Goal: Information Seeking & Learning: Learn about a topic

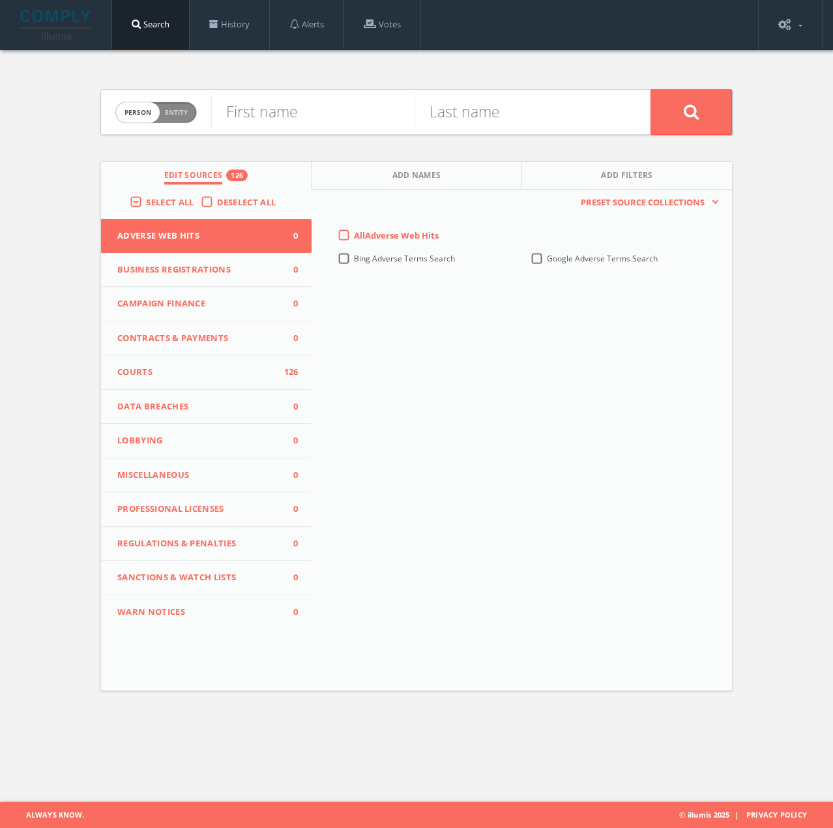
click at [184, 108] on span "Entity" at bounding box center [176, 113] width 23 height 10
click at [187, 112] on span "entity" at bounding box center [175, 112] width 44 height 20
drag, startPoint x: 158, startPoint y: 112, endPoint x: 203, endPoint y: 112, distance: 44.3
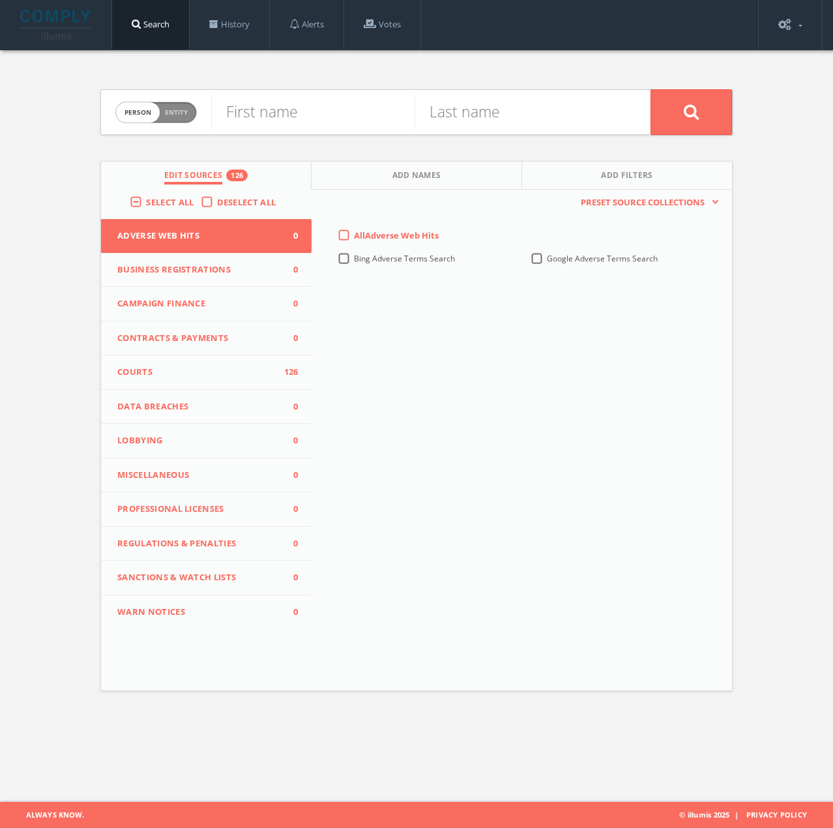
click at [161, 112] on label "Person Entity person" at bounding box center [155, 113] width 81 height 22
checkbox input "true"
click at [146, 205] on label "Select All" at bounding box center [173, 202] width 54 height 13
click at [0, 0] on input "Select All" at bounding box center [0, 0] width 0 height 0
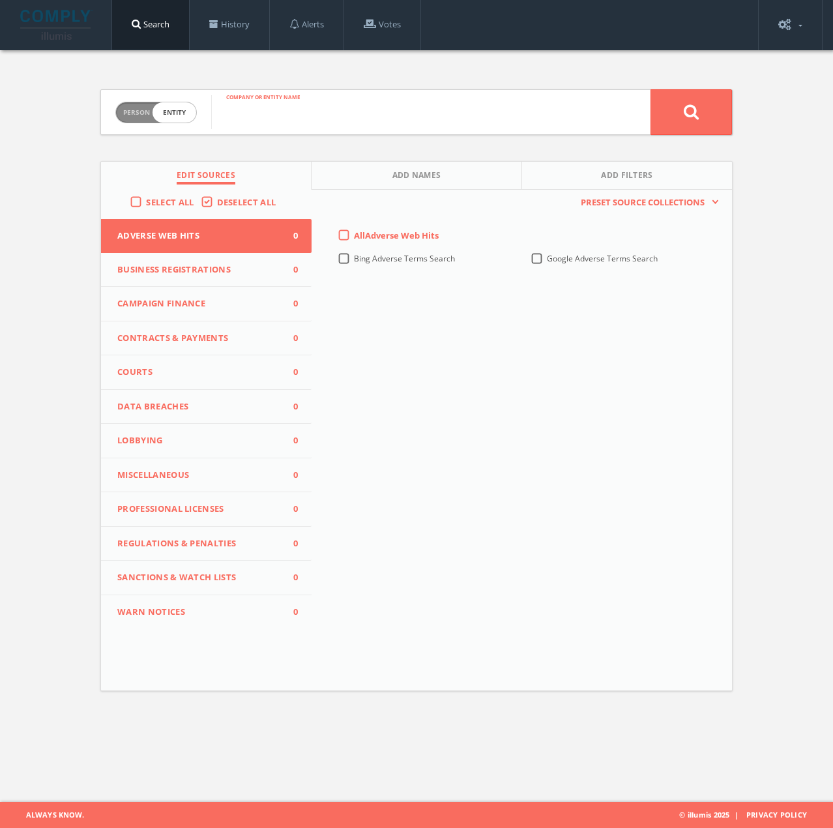
click at [288, 117] on input "text" at bounding box center [430, 112] width 439 height 34
drag, startPoint x: 136, startPoint y: 208, endPoint x: 144, endPoint y: 198, distance: 12.9
click at [146, 207] on label "Select All" at bounding box center [173, 202] width 54 height 13
click at [0, 0] on input "Select All" at bounding box center [0, 0] width 0 height 0
click at [265, 128] on div "Company or entity name" at bounding box center [430, 112] width 439 height 44
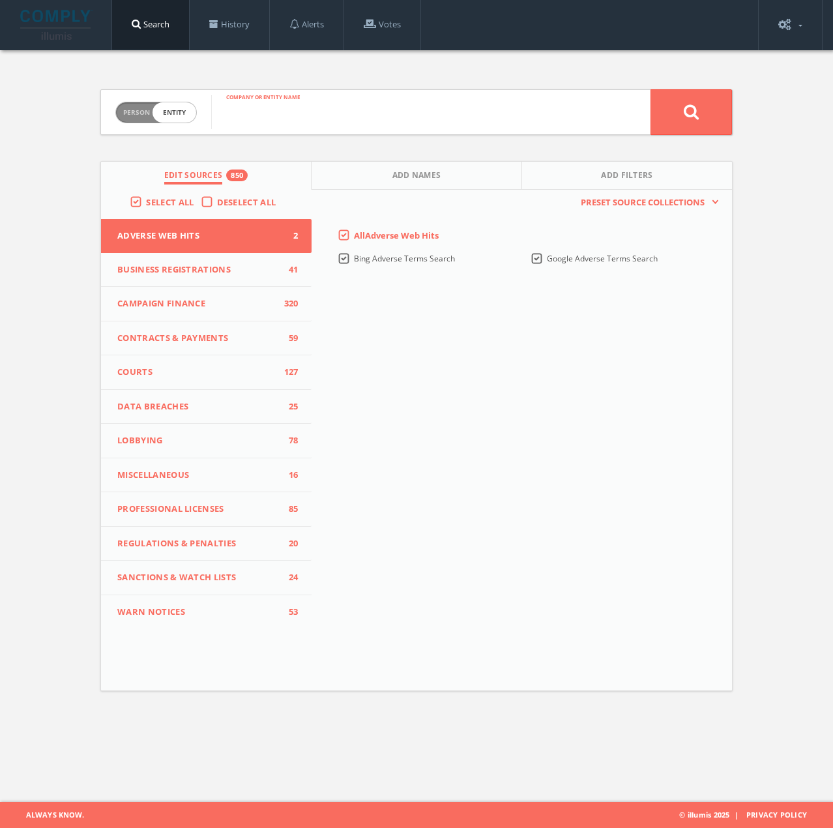
click at [265, 118] on input "text" at bounding box center [430, 112] width 439 height 34
type input "[PERSON_NAME] trucking"
click at [651, 89] on button at bounding box center [691, 112] width 81 height 46
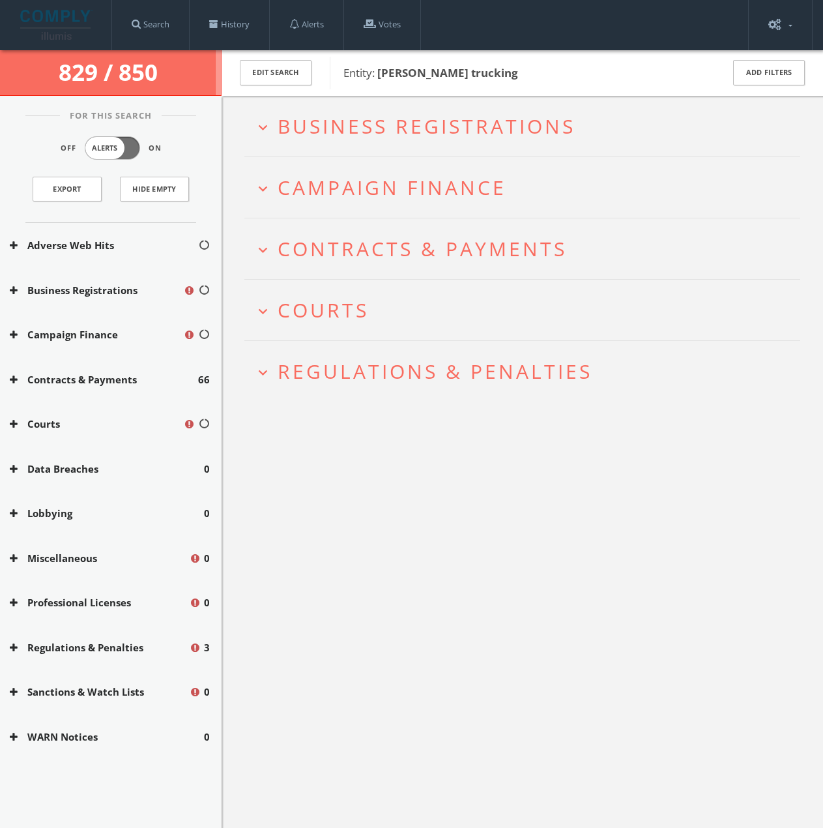
click at [342, 292] on h2 "expand_more Courts" at bounding box center [522, 310] width 556 height 61
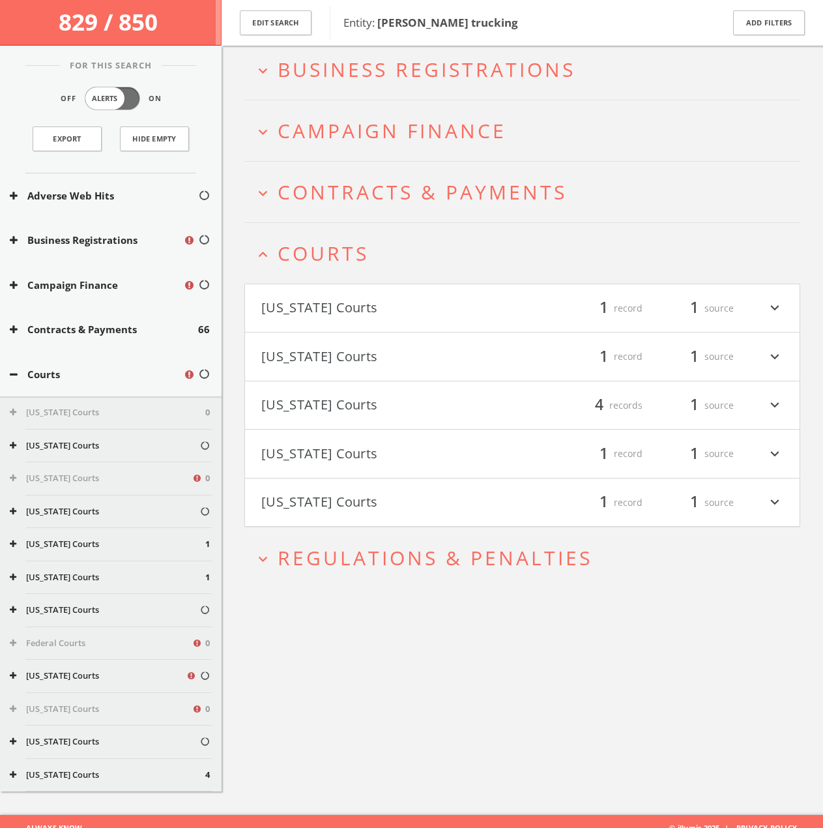
scroll to position [76, 0]
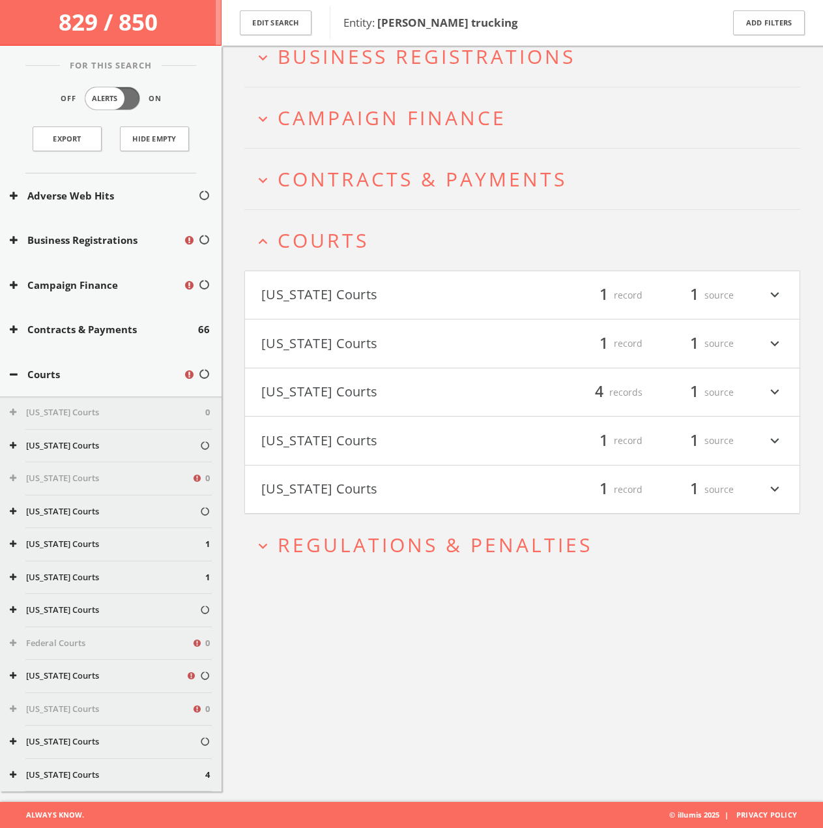
click at [298, 555] on h2 "expand_more Regulations & Penalties" at bounding box center [522, 544] width 556 height 61
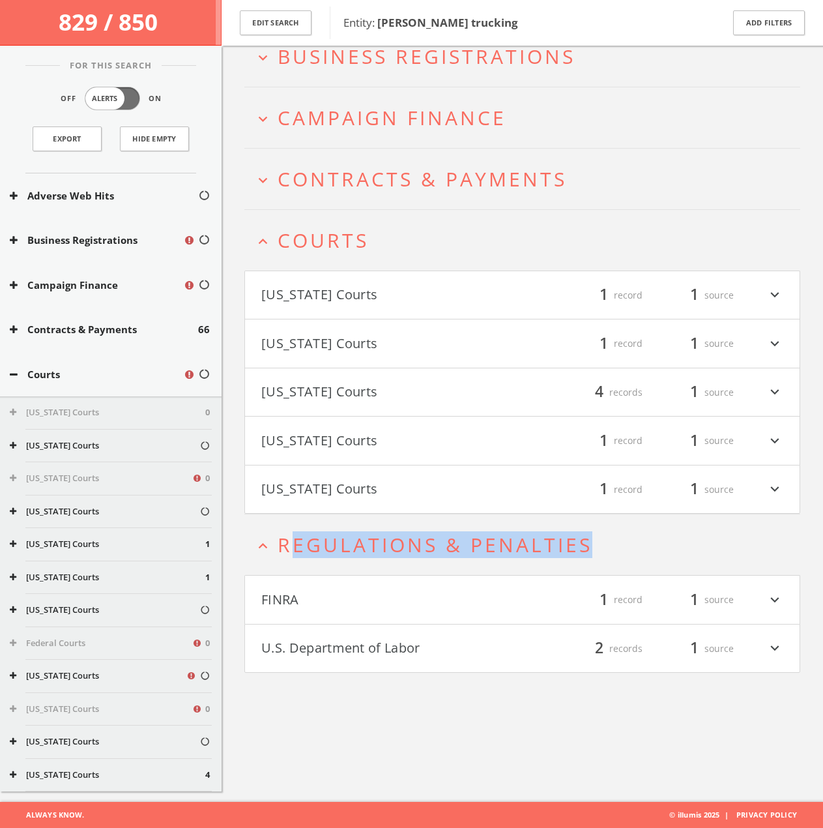
click at [303, 638] on button "U.S. Department of Labor" at bounding box center [391, 649] width 261 height 22
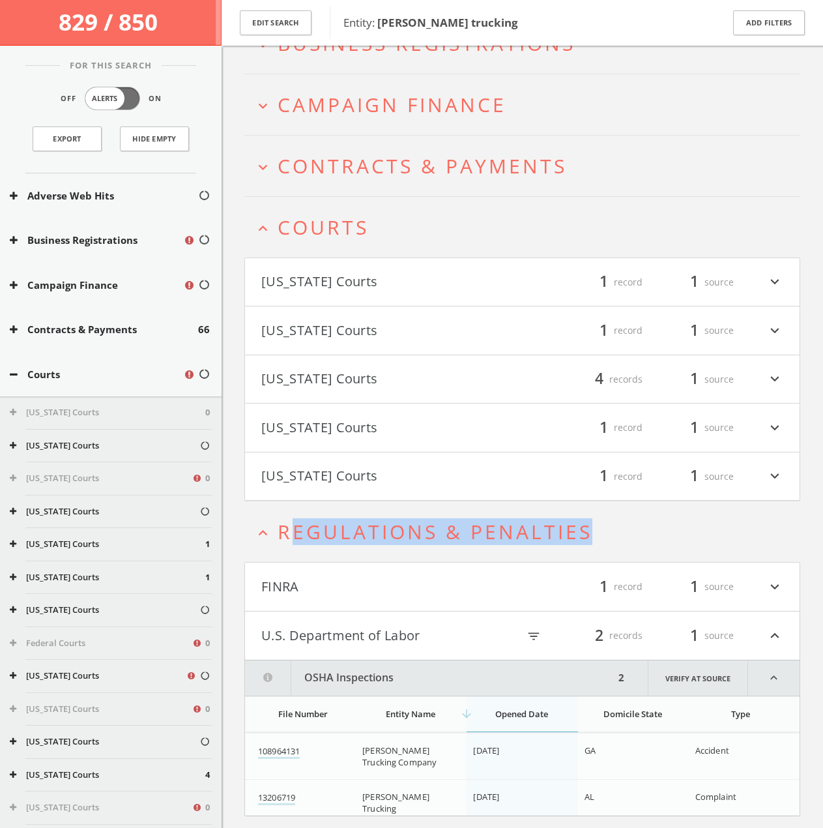
scroll to position [123, 0]
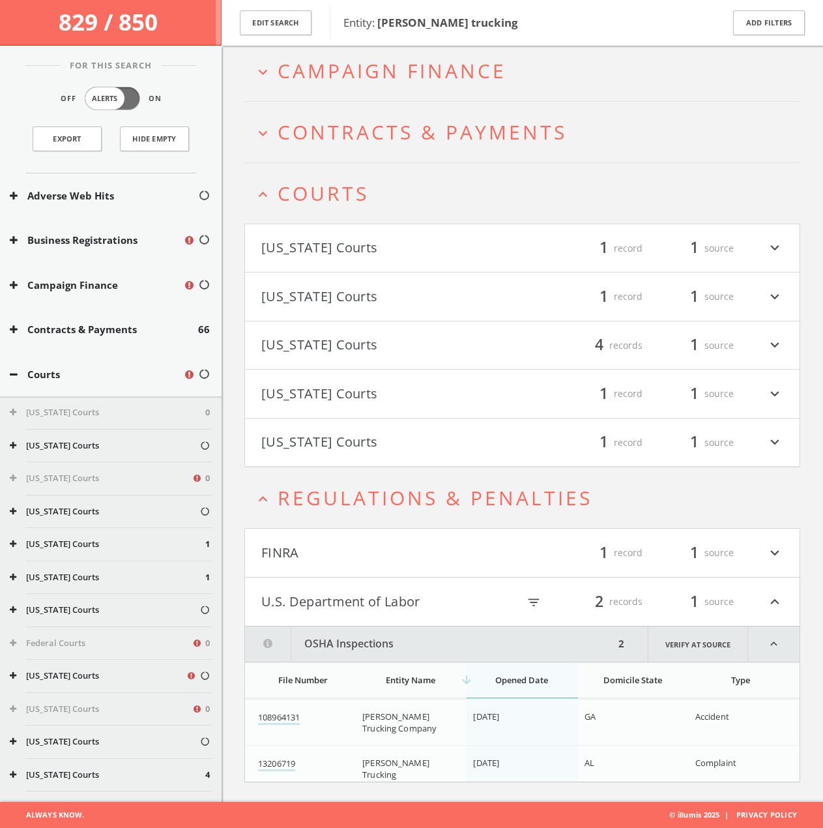
click at [361, 415] on h4 "[US_STATE] Courts filter_list 1 record 1 source expand_more" at bounding box center [522, 394] width 555 height 48
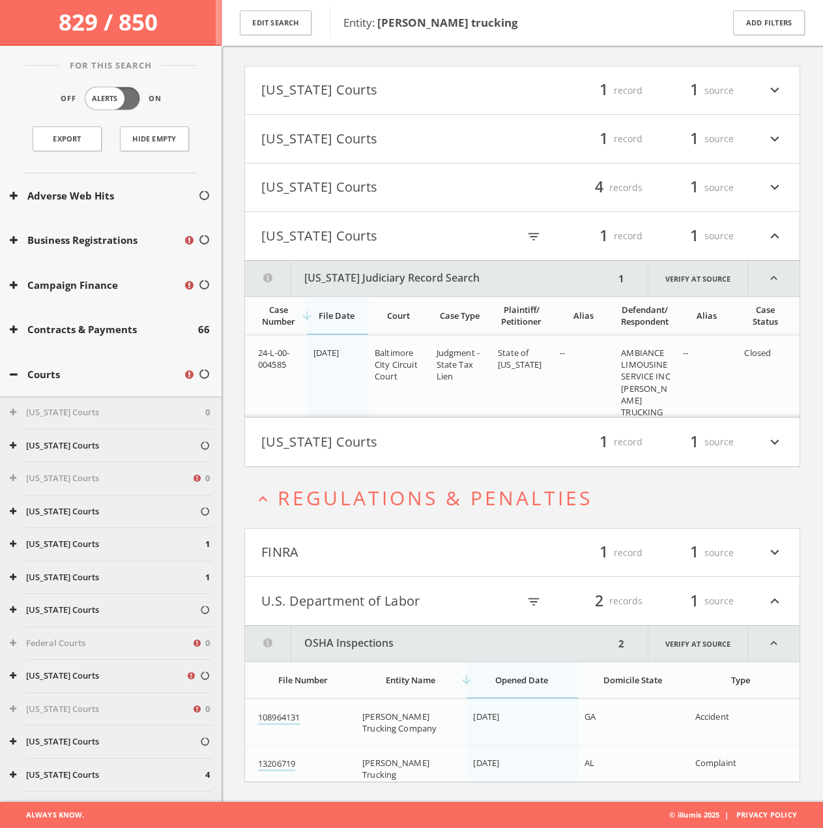
click at [381, 227] on button "[US_STATE] Courts" at bounding box center [389, 236] width 257 height 22
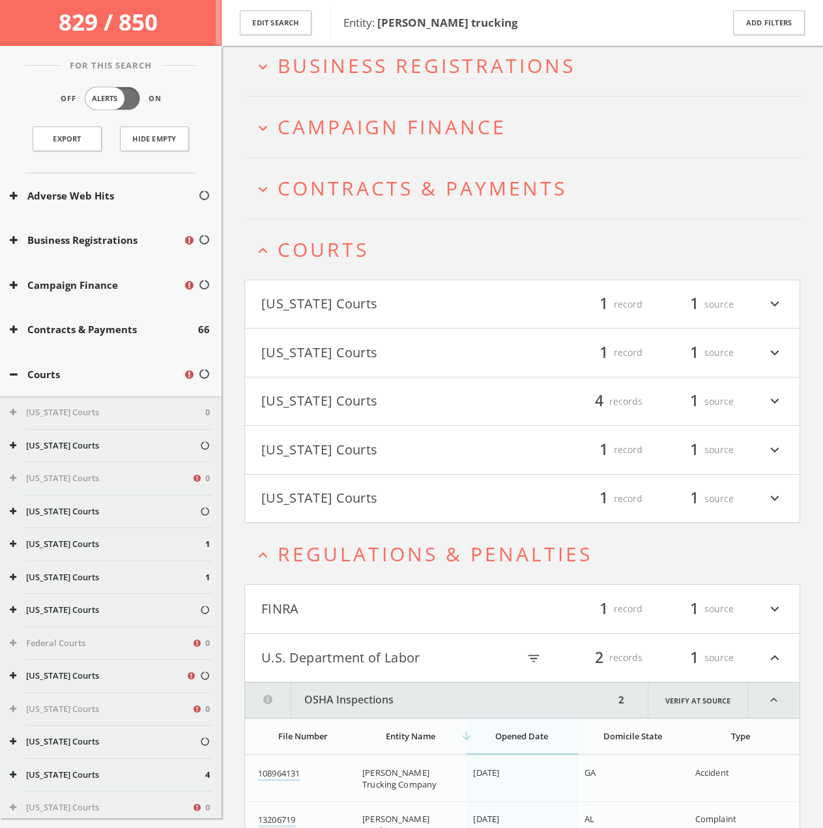
scroll to position [0, 0]
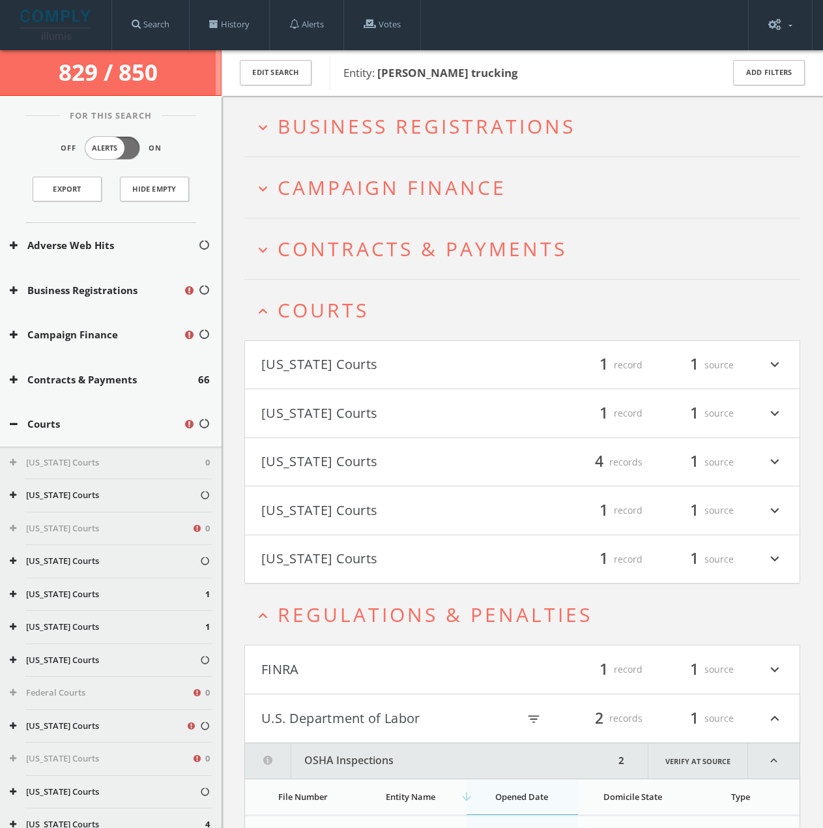
click at [379, 283] on h2 "expand_less Courts" at bounding box center [522, 310] width 556 height 61
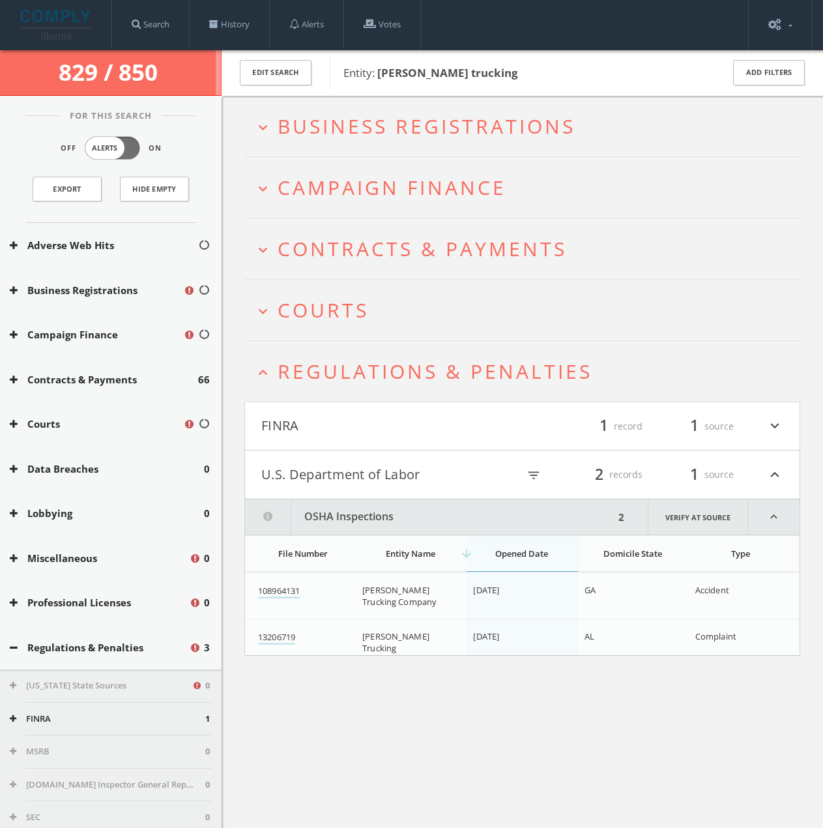
click at [385, 245] on span "Contracts & Payments" at bounding box center [422, 248] width 289 height 27
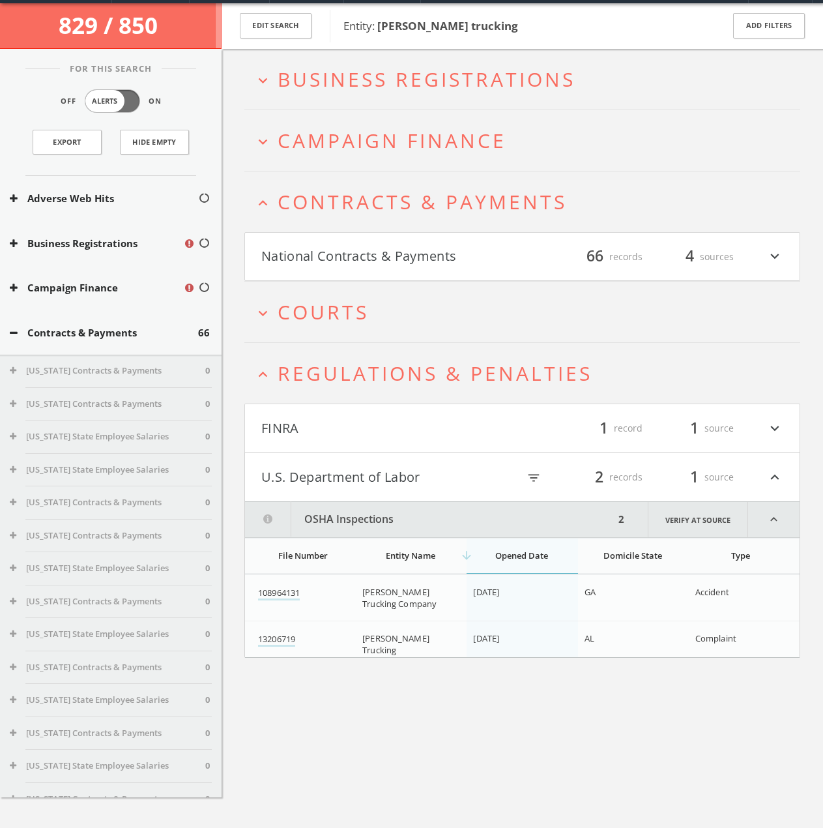
scroll to position [76, 0]
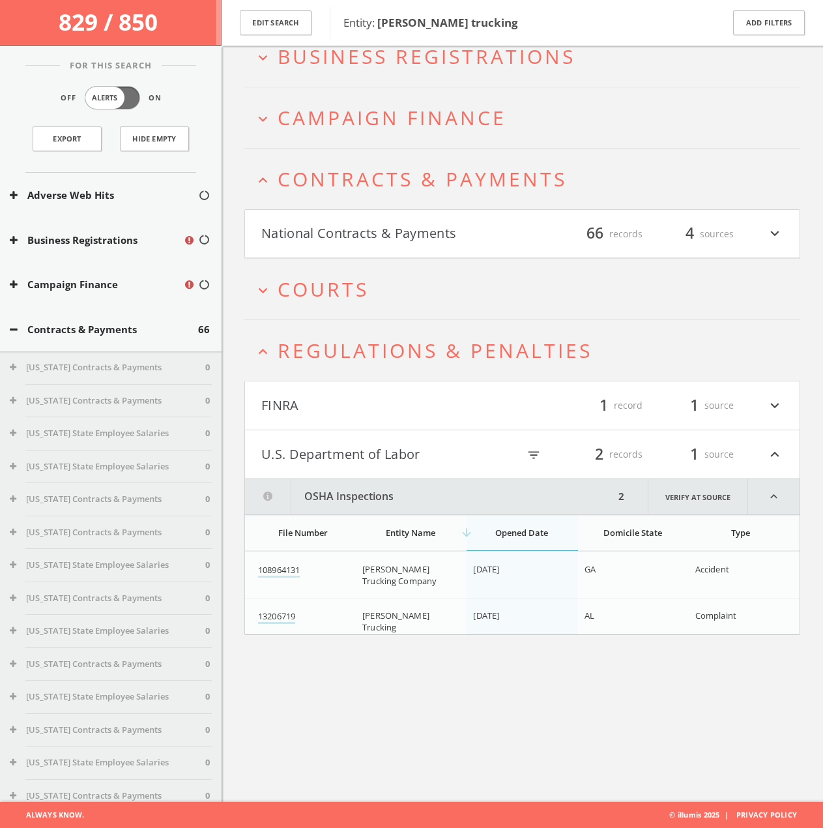
click at [386, 218] on h4 "National Contracts & Payments filter_list 66 records 4 sources expand_more" at bounding box center [522, 234] width 555 height 48
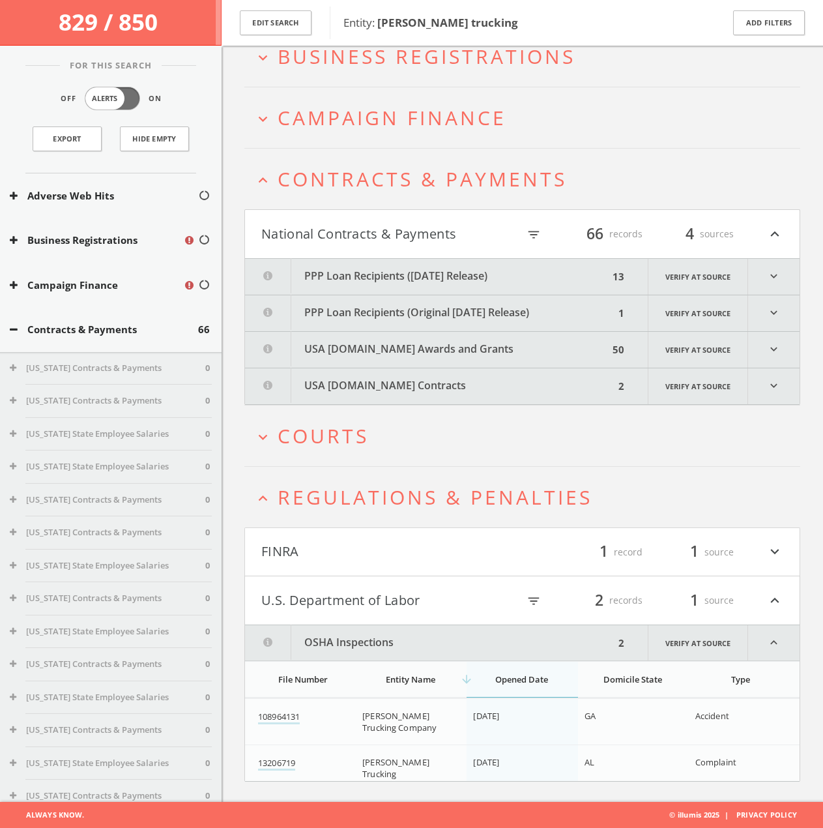
click at [385, 293] on button "PPP Loan Recipients ([DATE] Release)" at bounding box center [427, 277] width 364 height 36
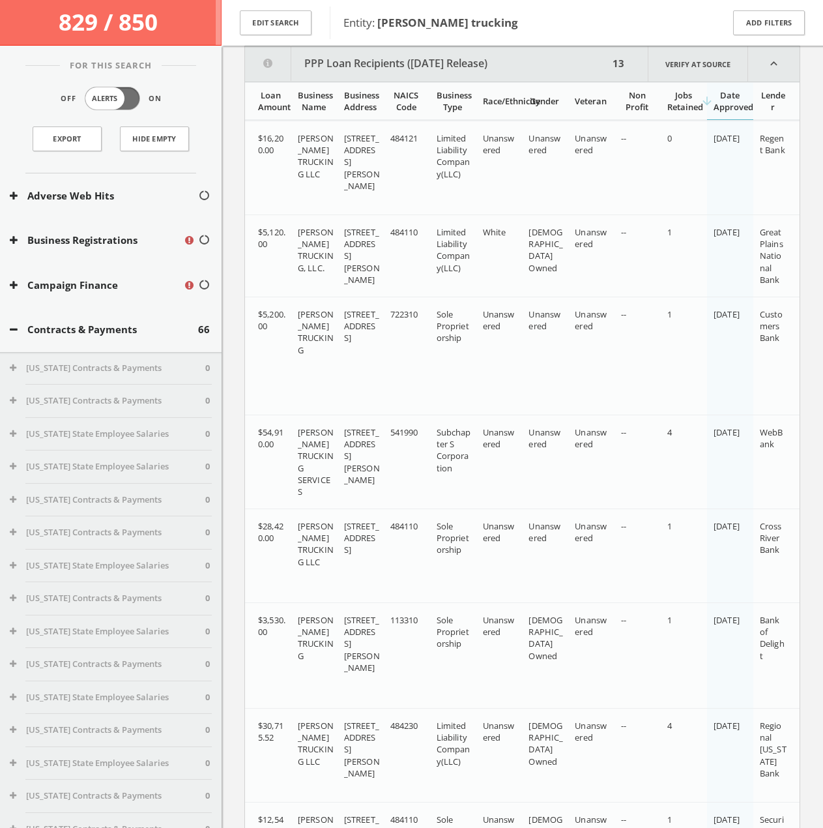
click at [388, 60] on button "PPP Loan Recipients ([DATE] Release)" at bounding box center [427, 63] width 364 height 35
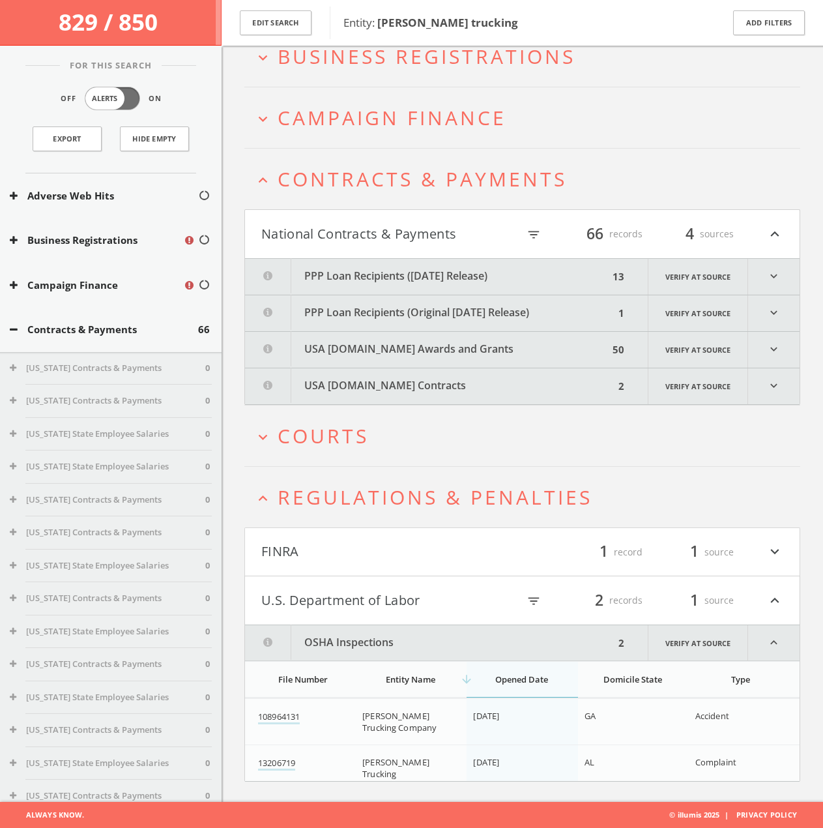
click at [360, 385] on button "USA [DOMAIN_NAME] Contracts" at bounding box center [430, 386] width 370 height 36
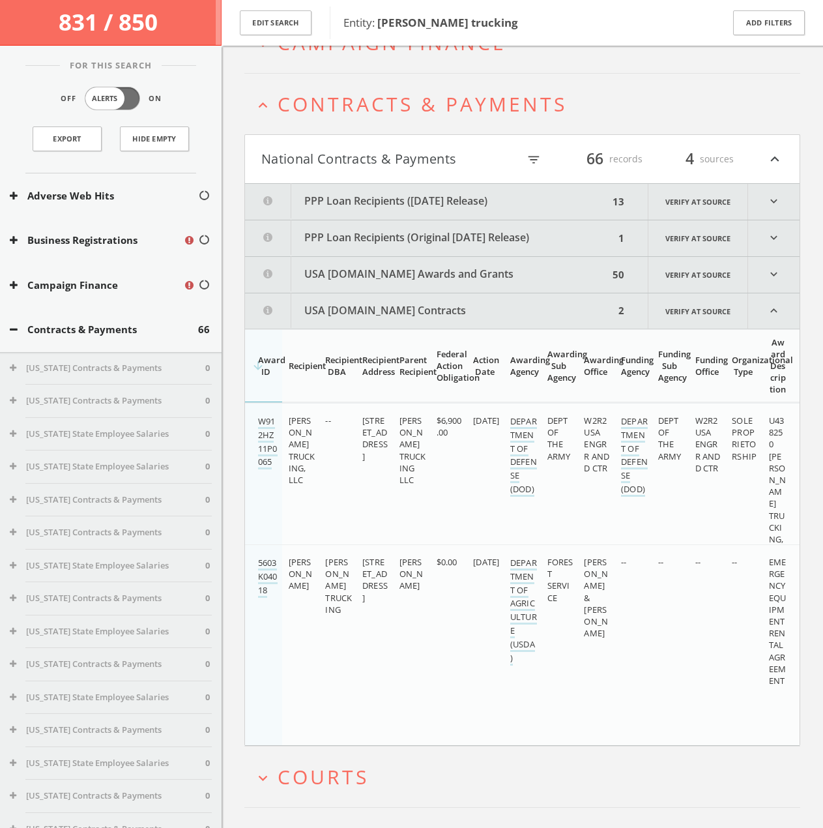
scroll to position [72, 0]
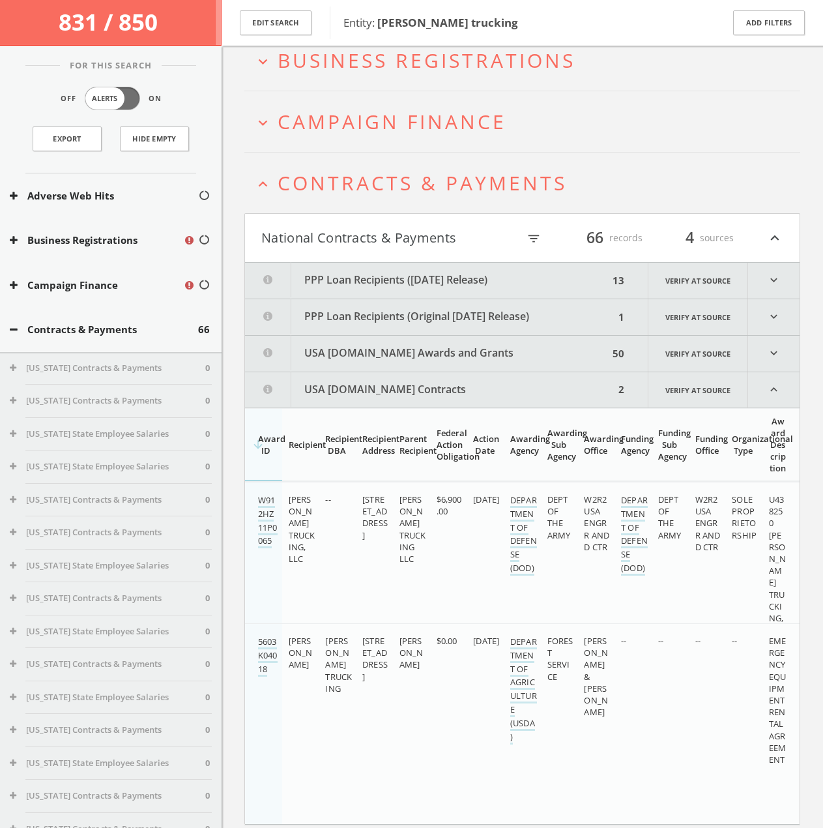
click at [334, 381] on button "USA [DOMAIN_NAME] Contracts" at bounding box center [430, 389] width 370 height 35
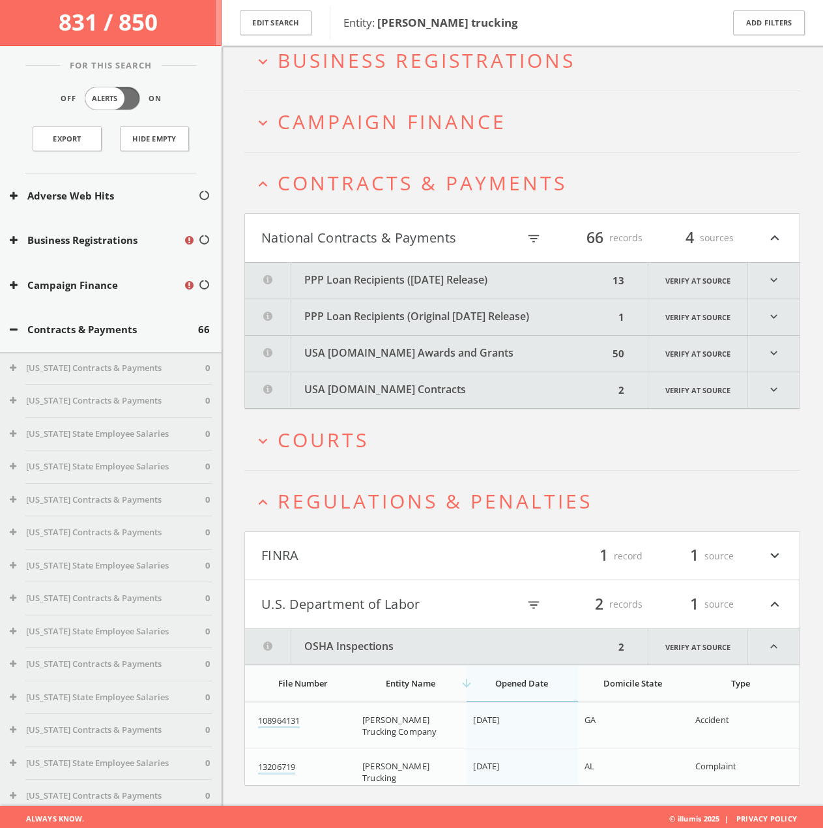
click at [370, 112] on span "Campaign Finance" at bounding box center [392, 121] width 229 height 27
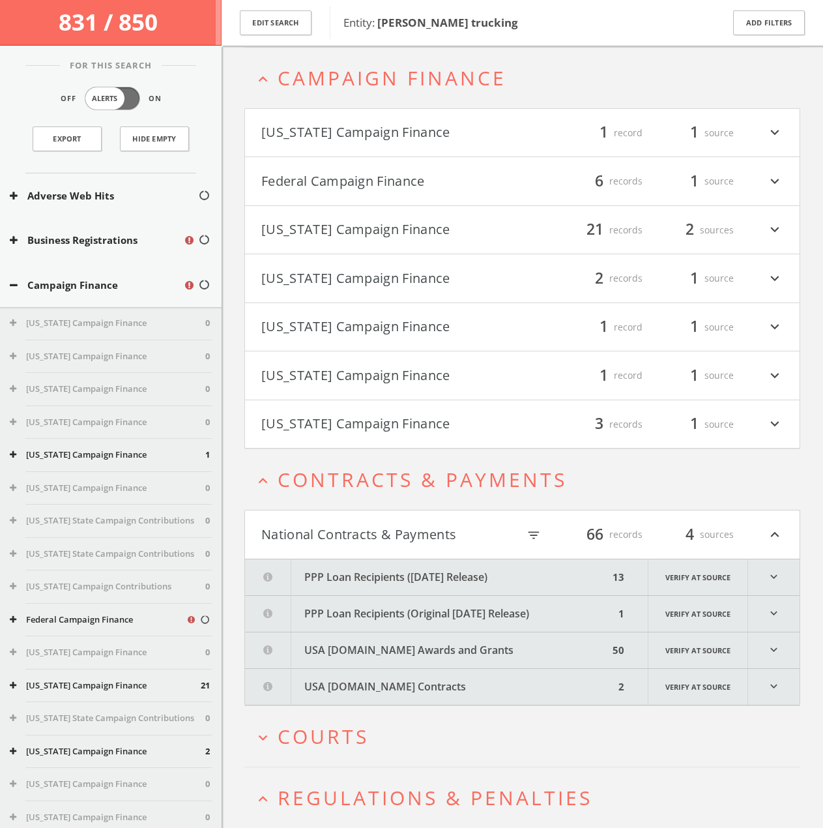
scroll to position [118, 0]
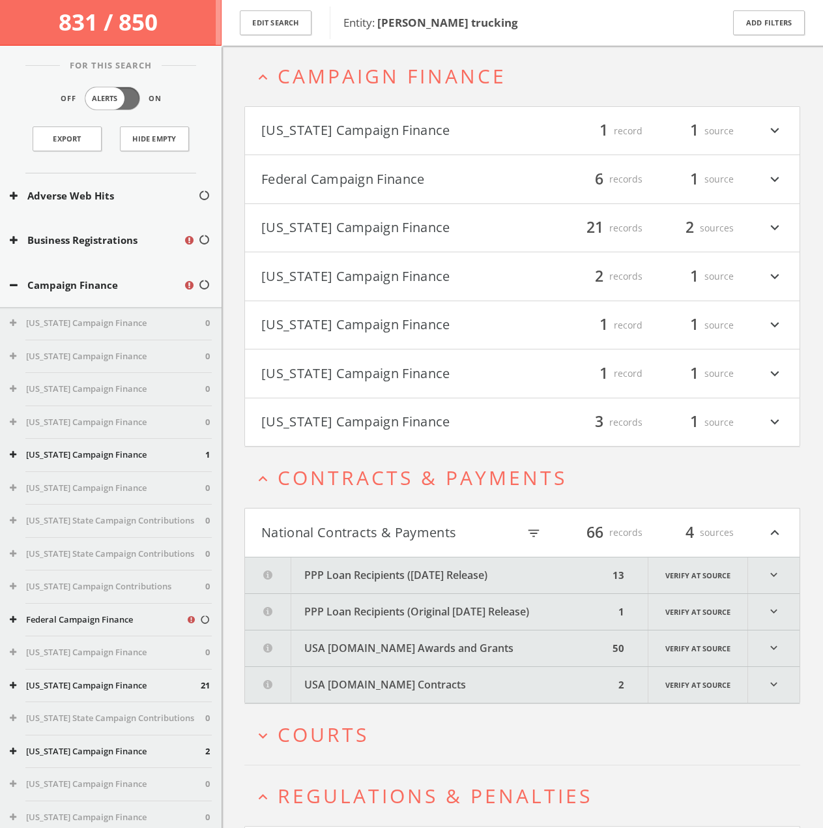
click at [344, 237] on html "Search History Alerts Votes Edit Profile Change Password Security Help Center L…" at bounding box center [411, 504] width 823 height 1244
click at [344, 214] on h4 "[US_STATE] Campaign Finance filter_list 21 records 2 sources expand_more" at bounding box center [522, 228] width 555 height 48
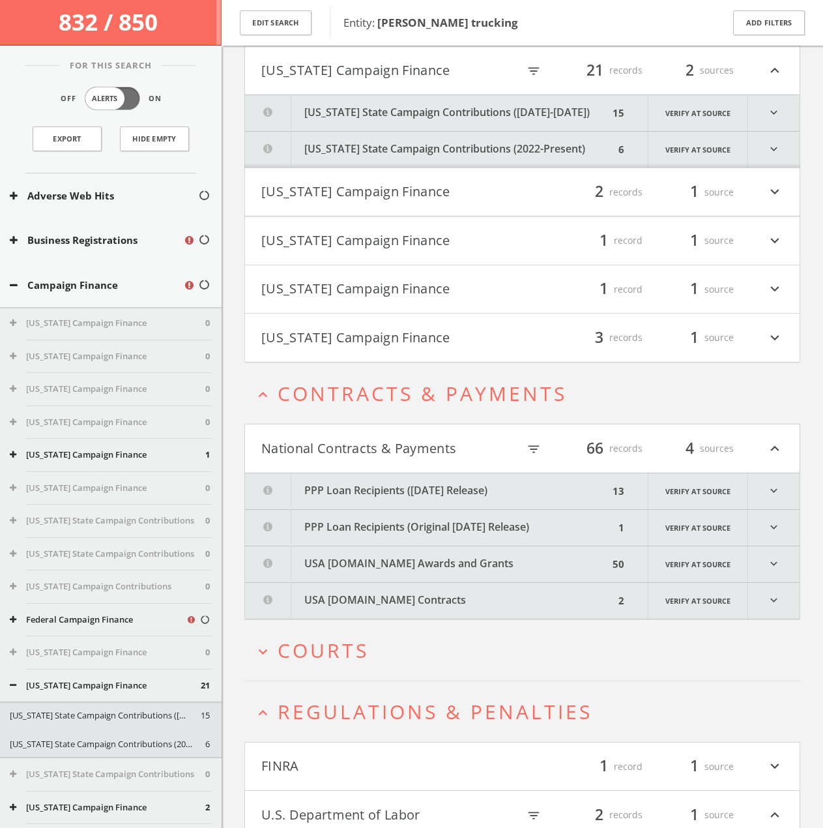
click at [362, 156] on button "[US_STATE] State Campaign Contributions (2022-Present)" at bounding box center [430, 150] width 370 height 36
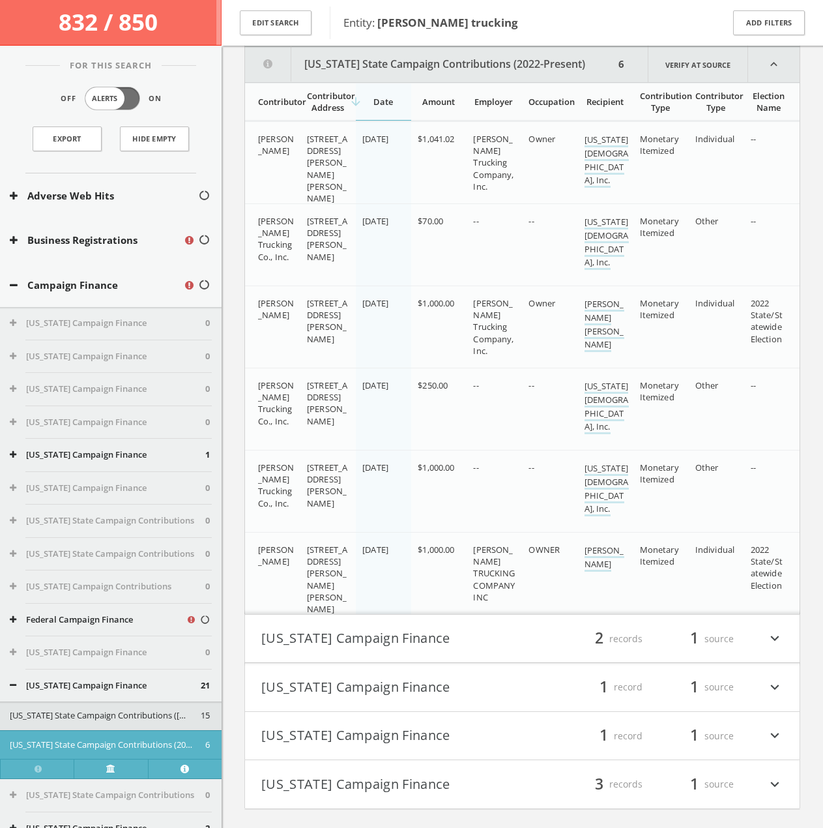
scroll to position [361, 0]
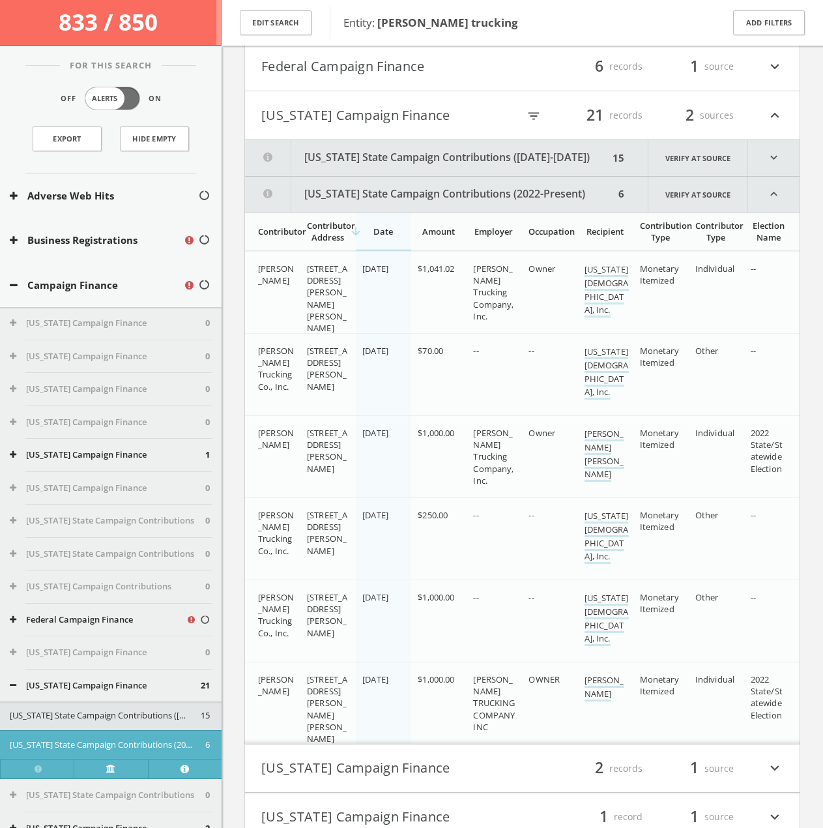
click at [373, 192] on button "[US_STATE] State Campaign Contributions (2022-Present)" at bounding box center [430, 194] width 370 height 35
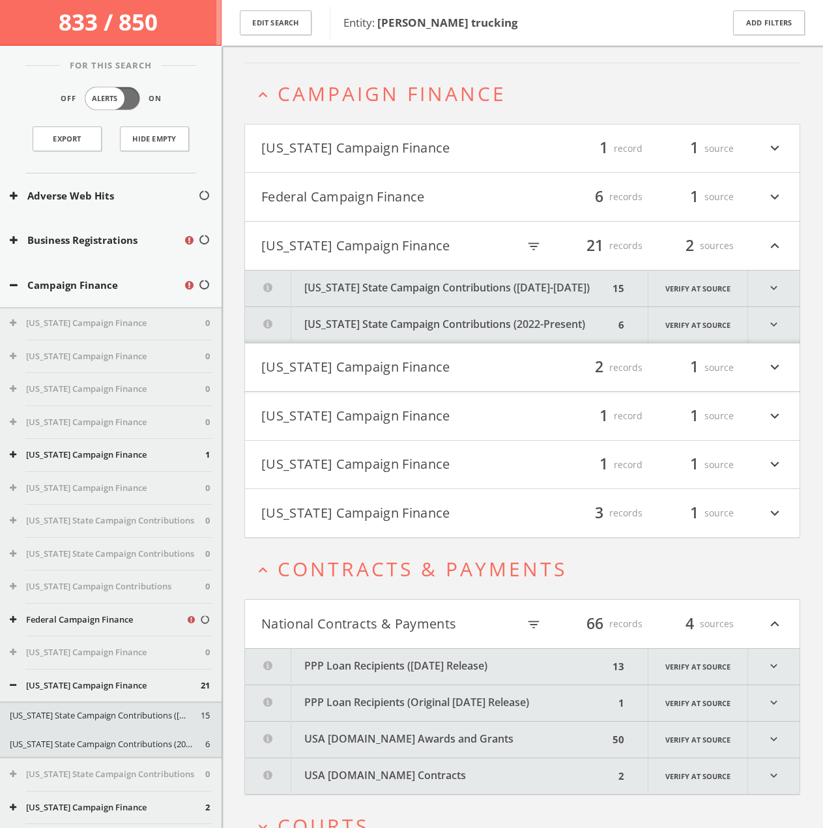
click at [388, 156] on button "[US_STATE] Campaign Finance" at bounding box center [391, 149] width 261 height 22
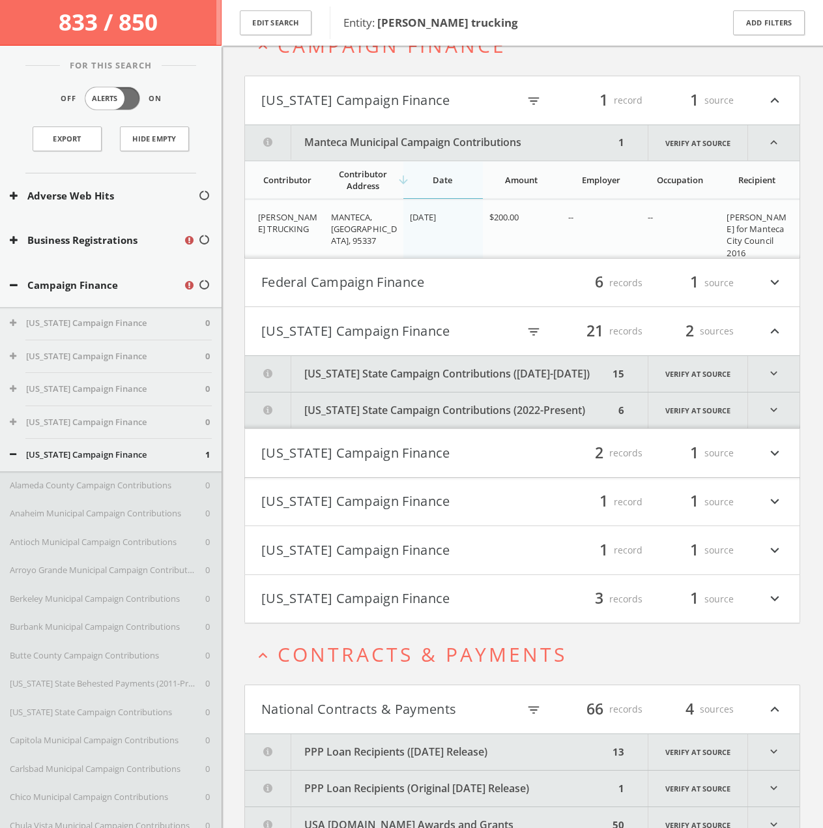
scroll to position [98, 0]
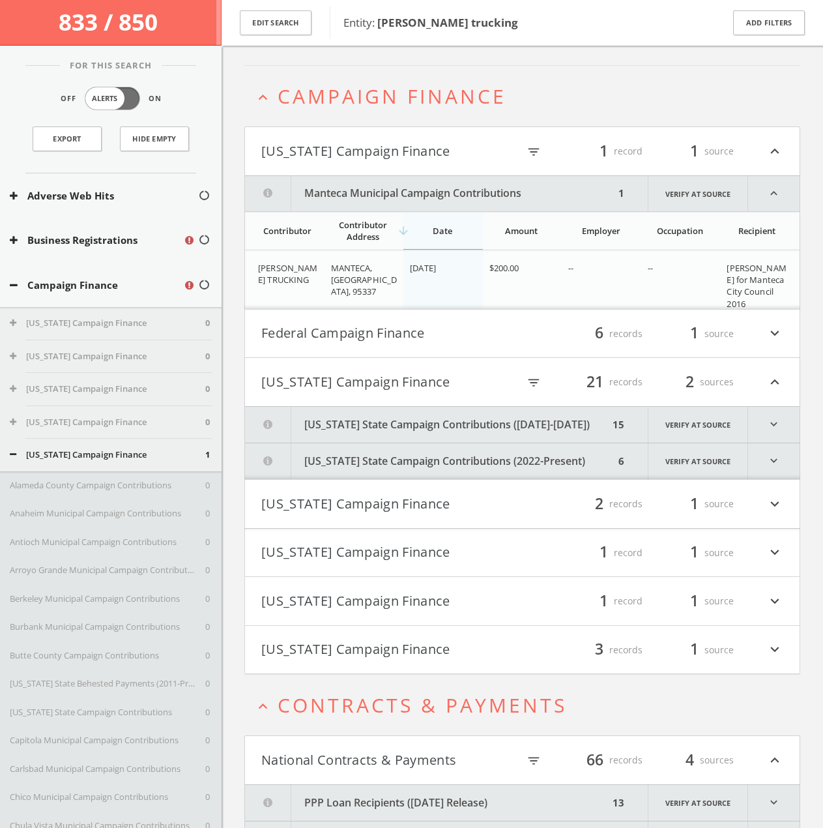
click at [406, 198] on button "Manteca Municipal Campaign Contributions" at bounding box center [430, 193] width 370 height 35
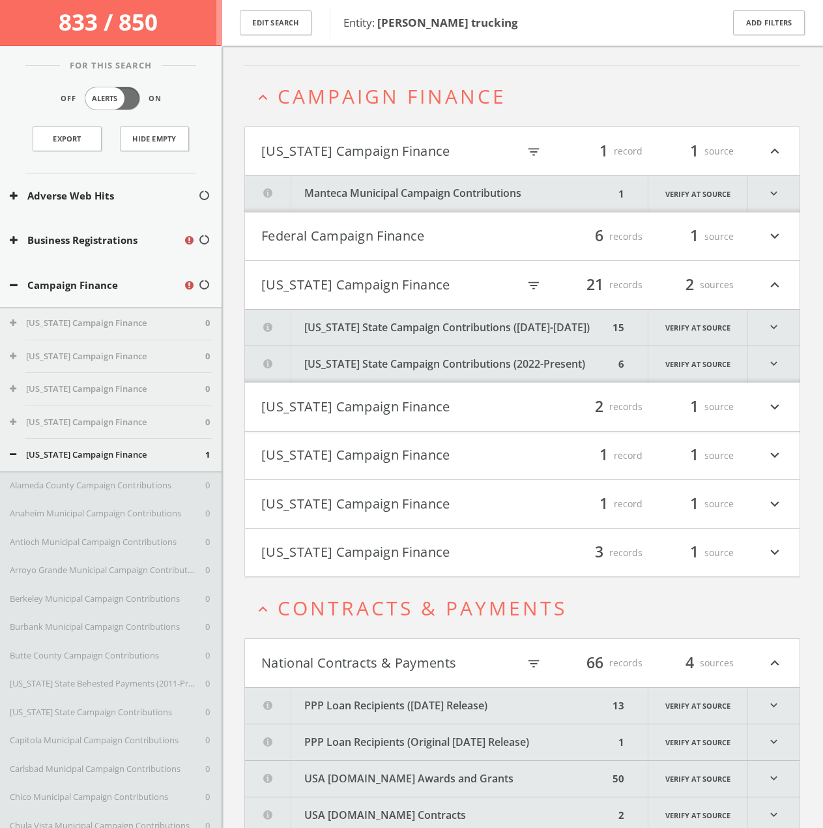
click at [406, 149] on button "[US_STATE] Campaign Finance" at bounding box center [389, 151] width 257 height 22
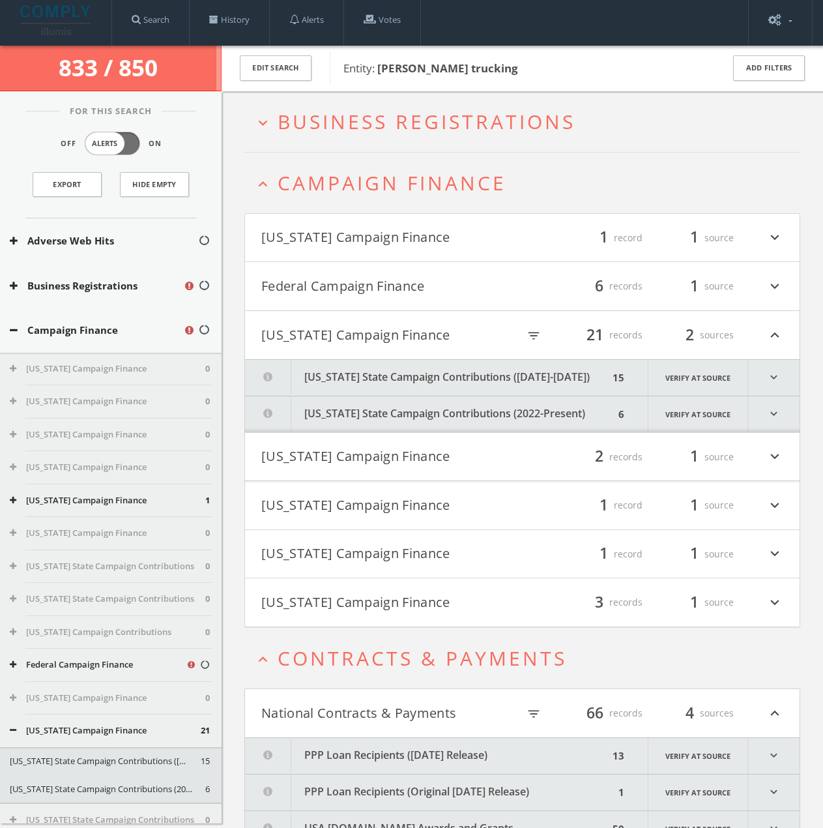
scroll to position [0, 0]
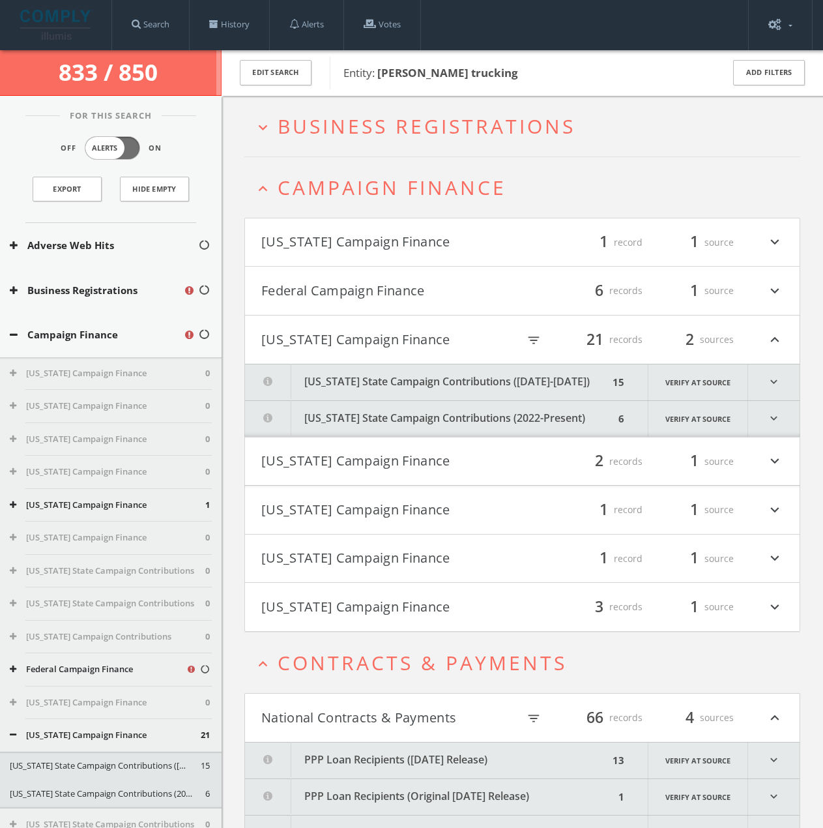
click at [411, 149] on h2 "expand_more Business Registrations" at bounding box center [522, 126] width 556 height 61
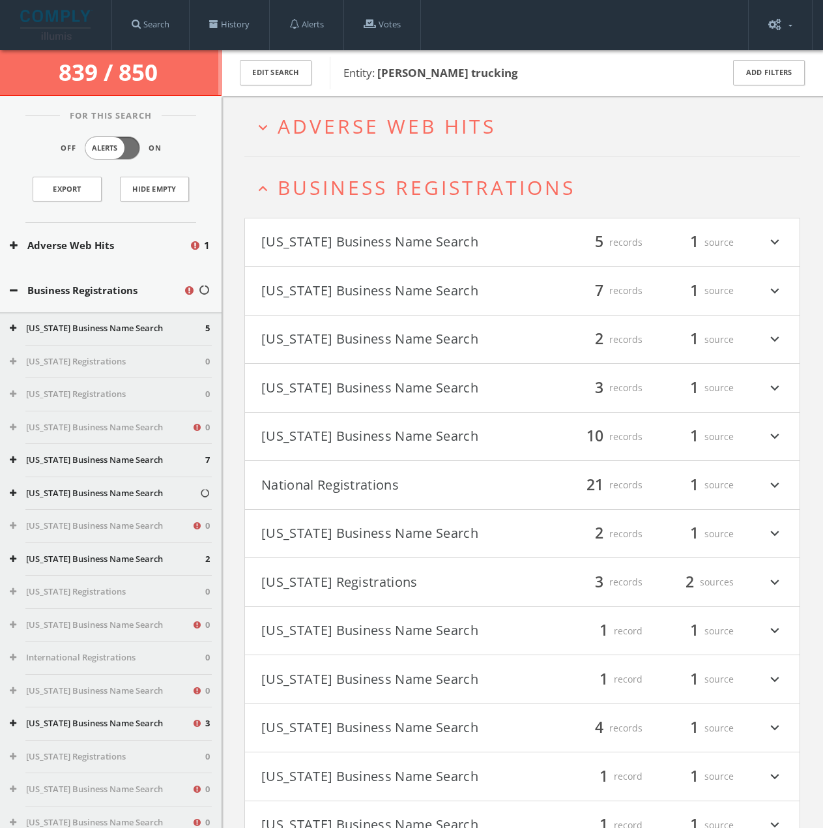
click at [345, 172] on h2 "expand_less Business Registrations" at bounding box center [522, 187] width 556 height 61
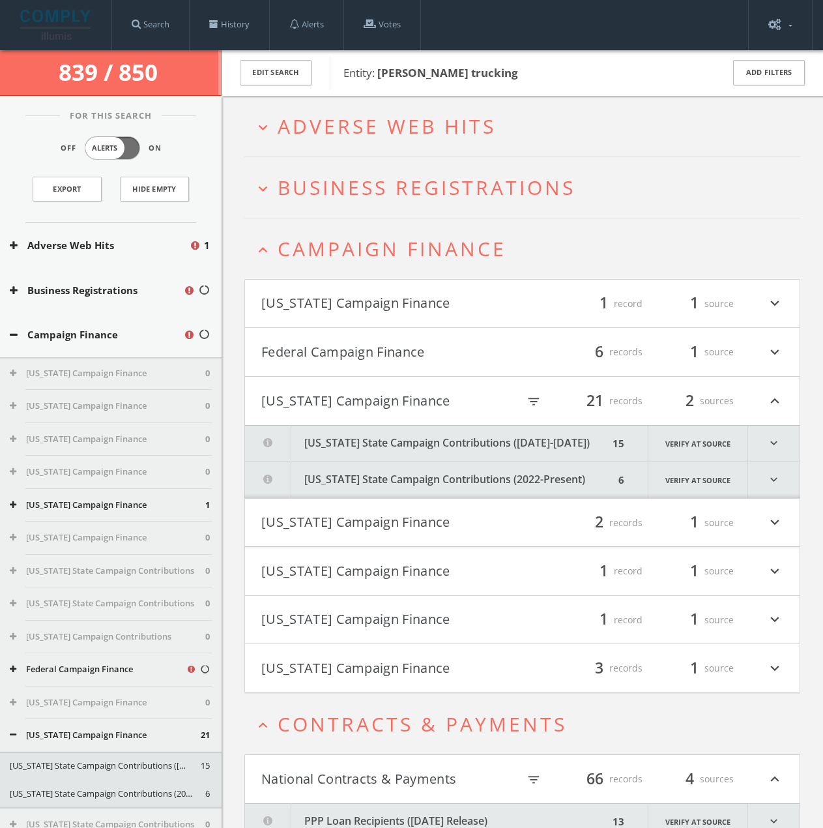
click at [349, 246] on span "Campaign Finance" at bounding box center [392, 248] width 229 height 27
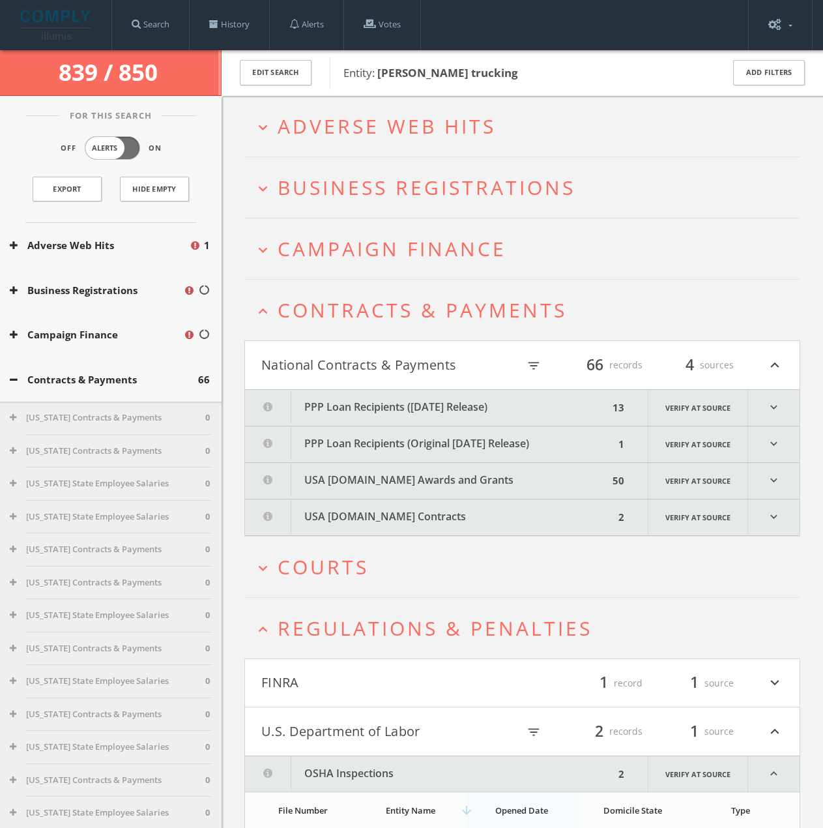
click at [341, 318] on span "Contracts & Payments" at bounding box center [422, 310] width 289 height 27
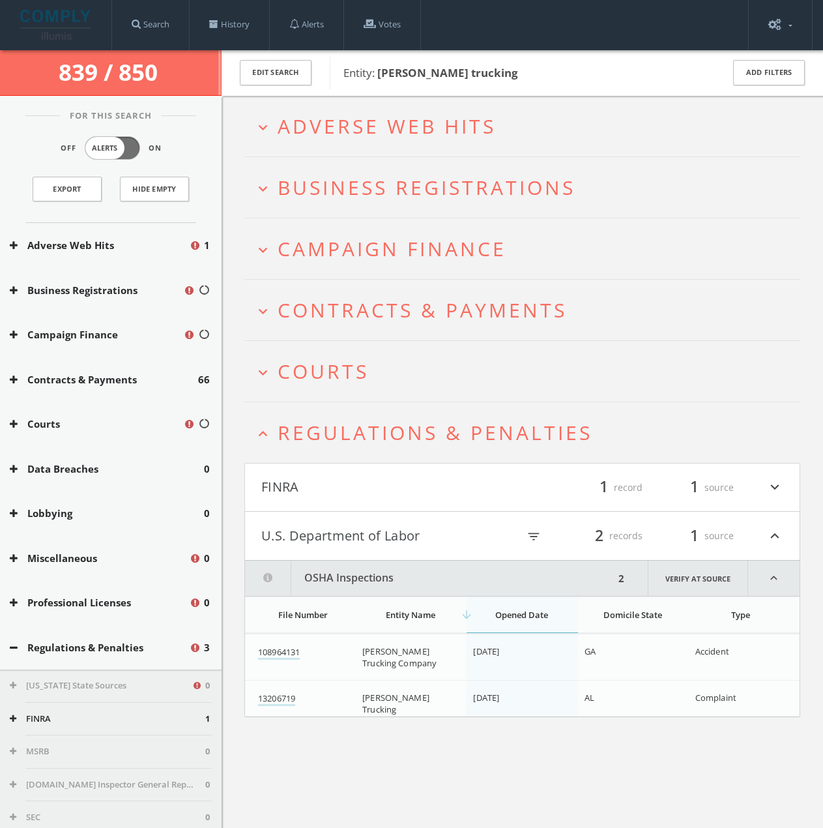
click at [344, 442] on span "Regulations & Penalties" at bounding box center [435, 432] width 315 height 27
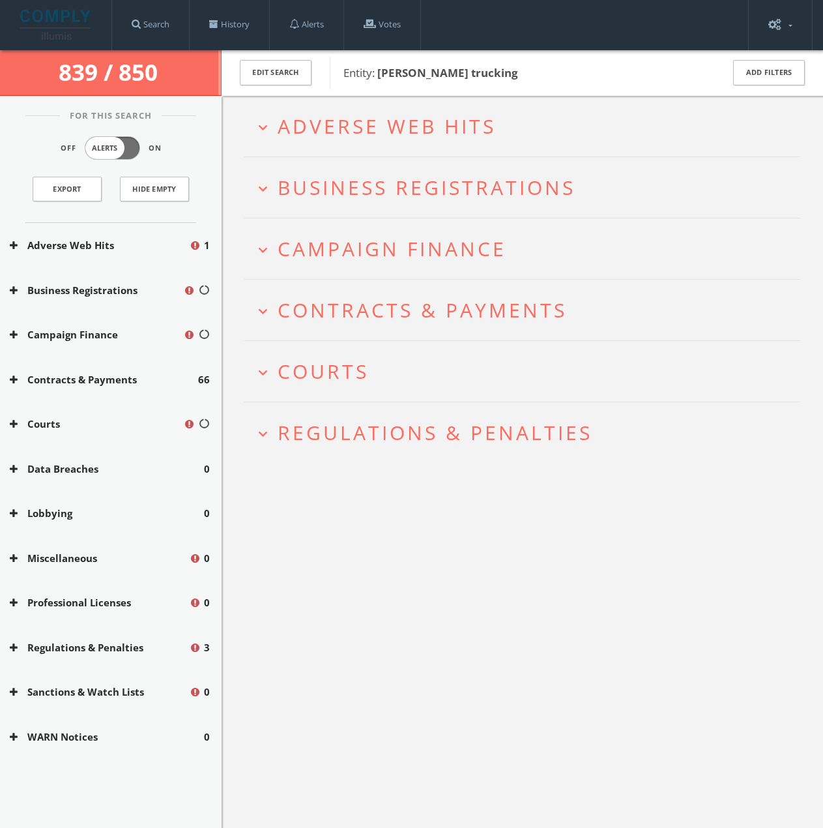
click at [326, 355] on h2 "expand_more Courts" at bounding box center [522, 371] width 556 height 61
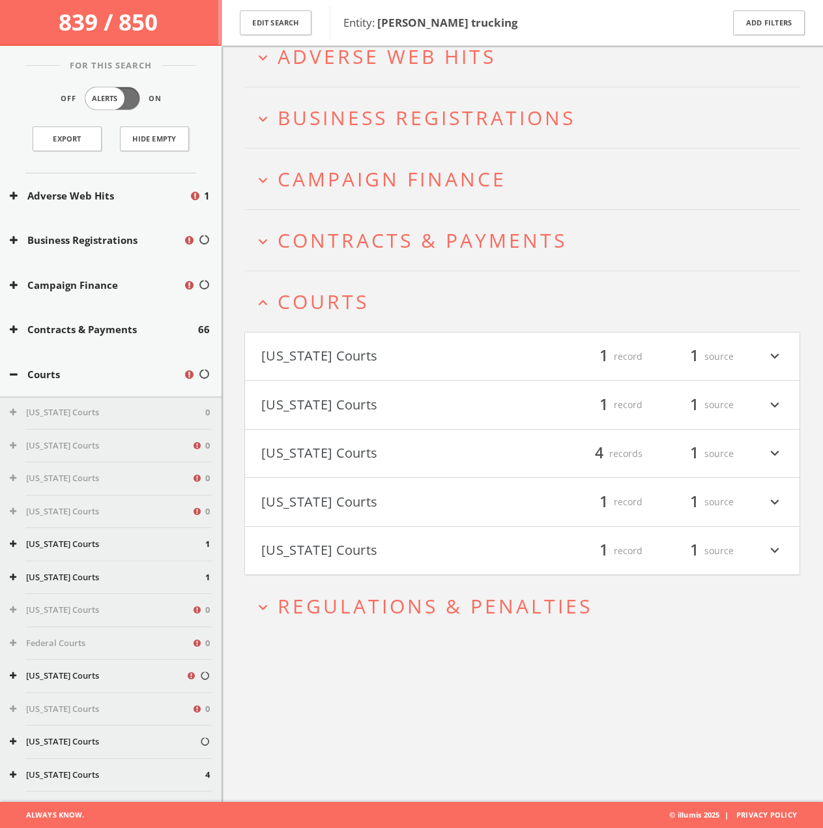
click at [327, 537] on h4 "[US_STATE] Courts filter_list 1 record 1 source expand_more" at bounding box center [522, 551] width 555 height 48
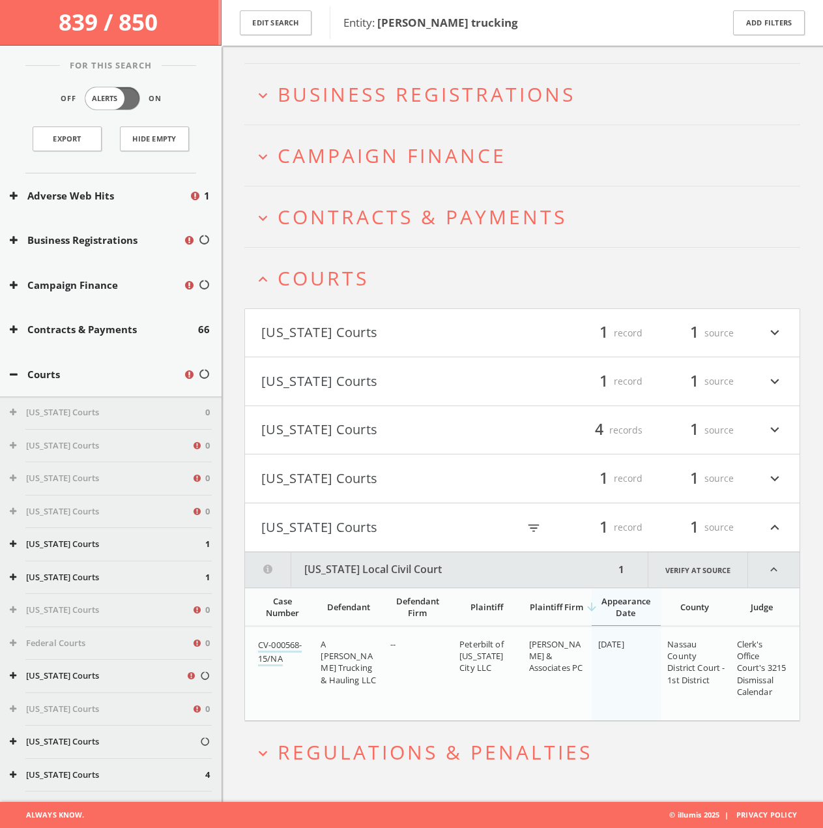
click at [327, 533] on button "[US_STATE] Courts" at bounding box center [389, 527] width 257 height 22
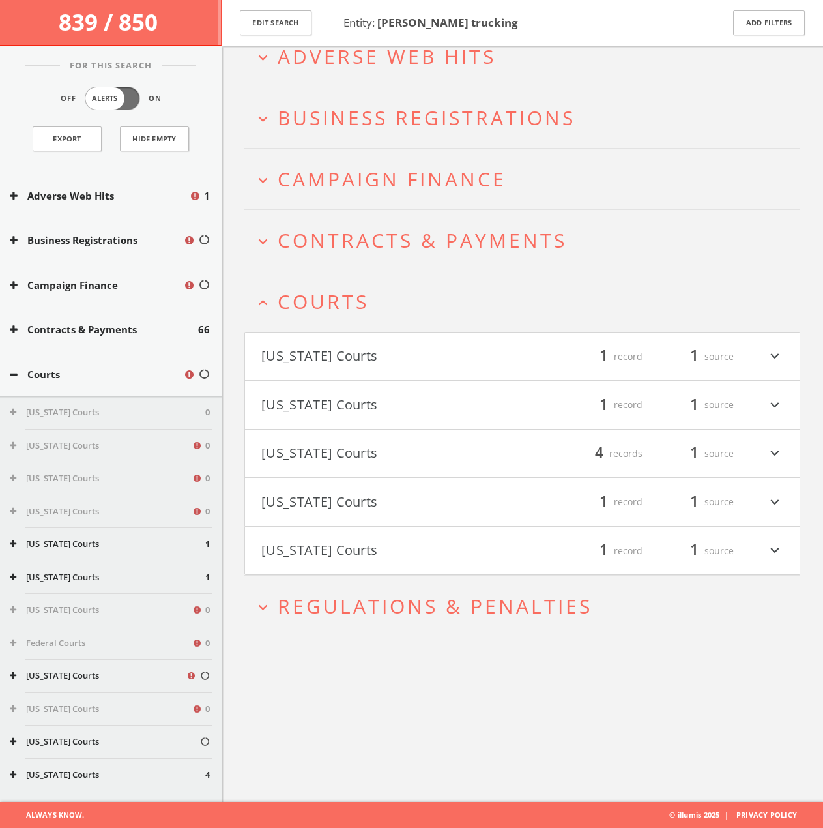
click at [327, 494] on button "[US_STATE] Courts" at bounding box center [391, 502] width 261 height 22
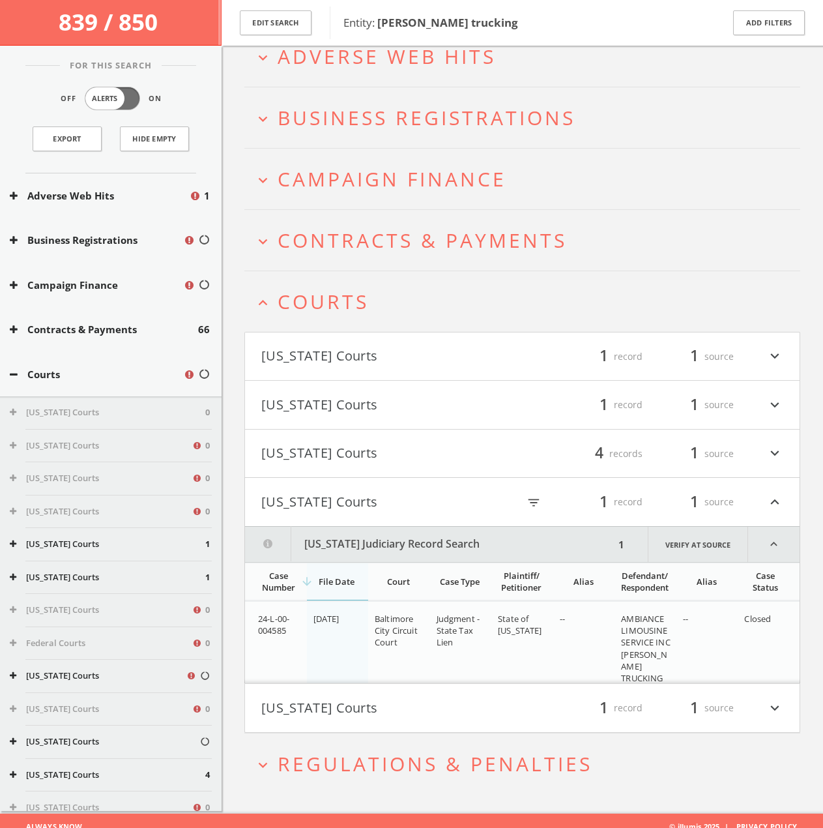
scroll to position [88, 0]
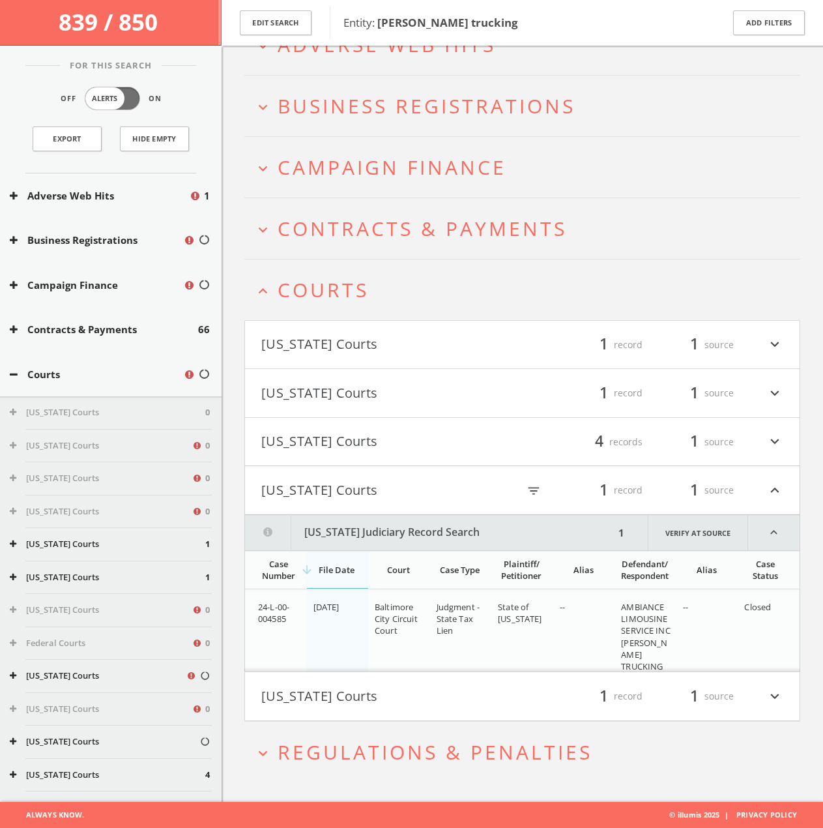
click at [327, 474] on h4 "[US_STATE] Courts filter_list 1 record 1 source expand_less" at bounding box center [522, 490] width 555 height 48
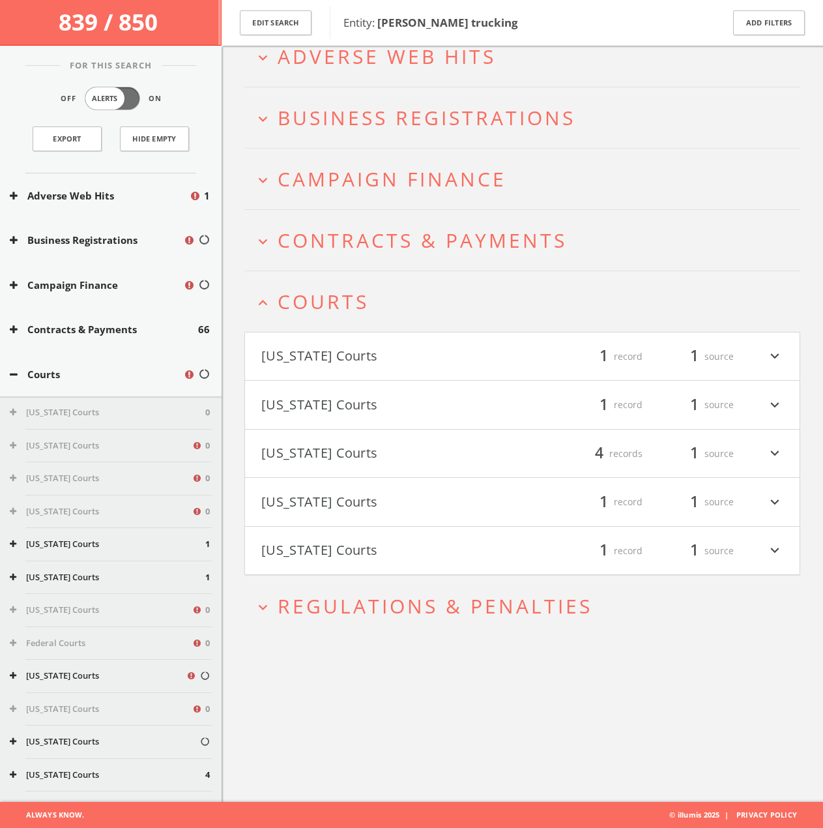
click at [319, 479] on h4 "[US_STATE] Courts filter_list 1 record 1 source expand_more" at bounding box center [522, 502] width 555 height 48
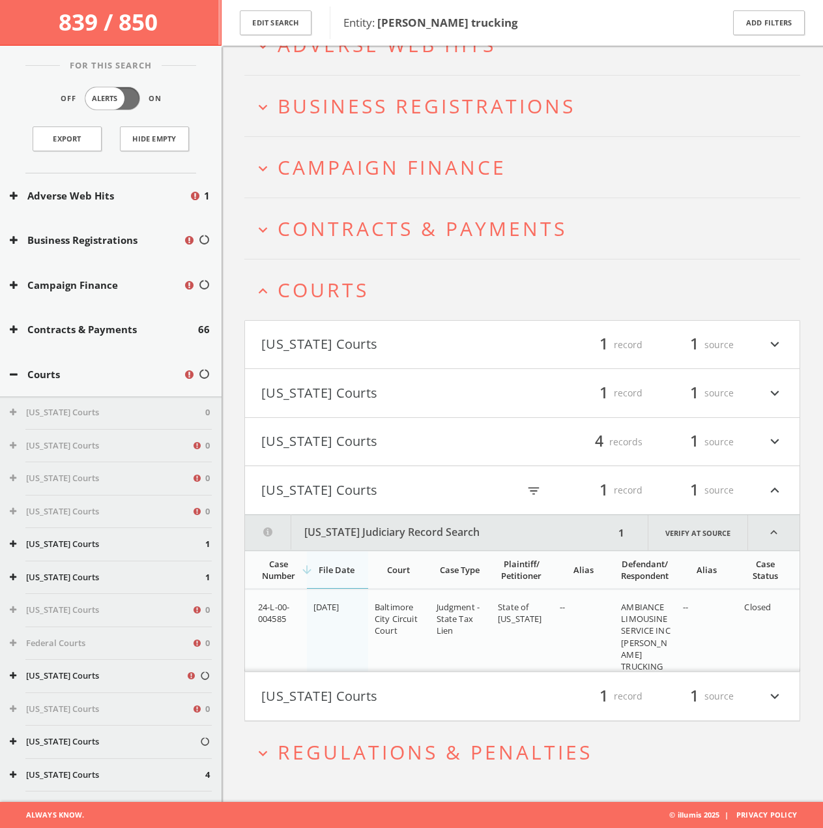
click at [319, 454] on h4 "[US_STATE] Courts filter_list 4 records 1 source expand_more" at bounding box center [522, 442] width 555 height 48
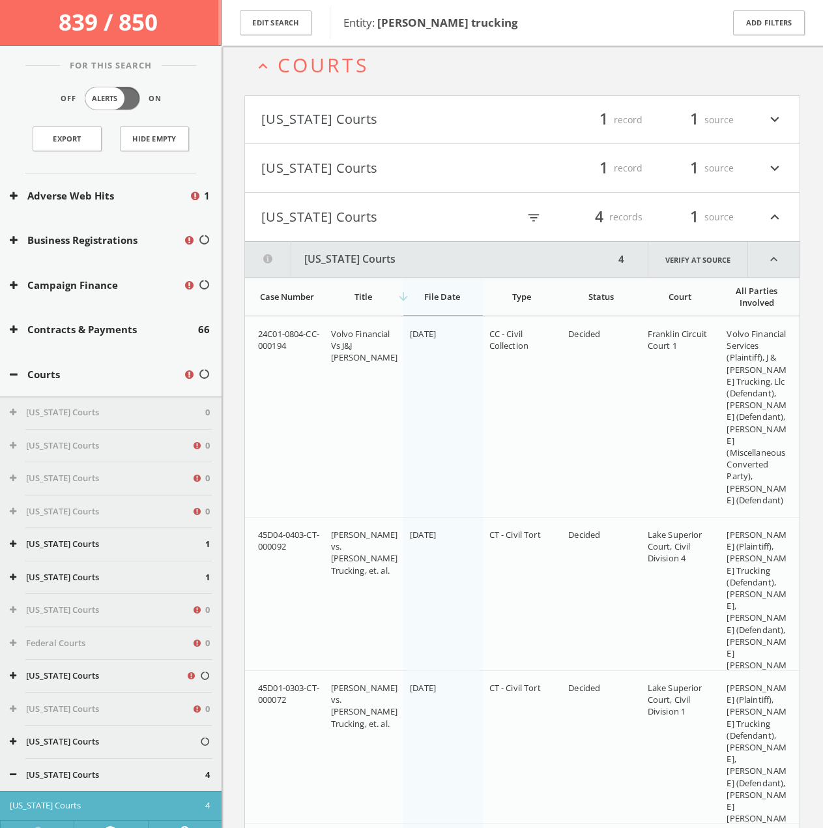
click at [346, 209] on button "[US_STATE] Courts" at bounding box center [389, 217] width 257 height 22
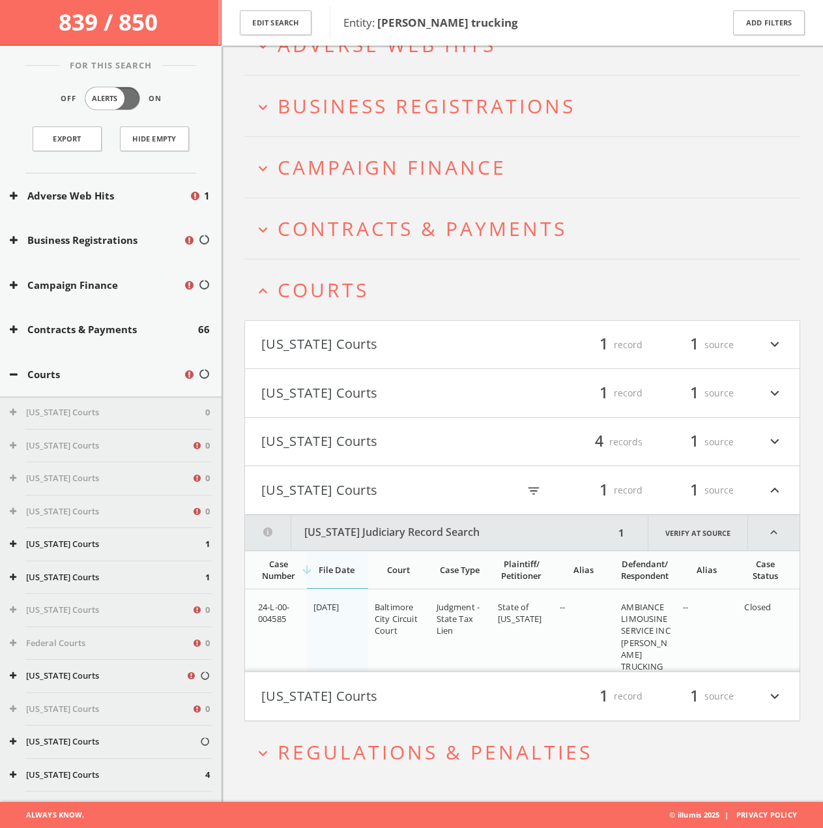
click at [338, 488] on button "[US_STATE] Courts" at bounding box center [389, 490] width 257 height 22
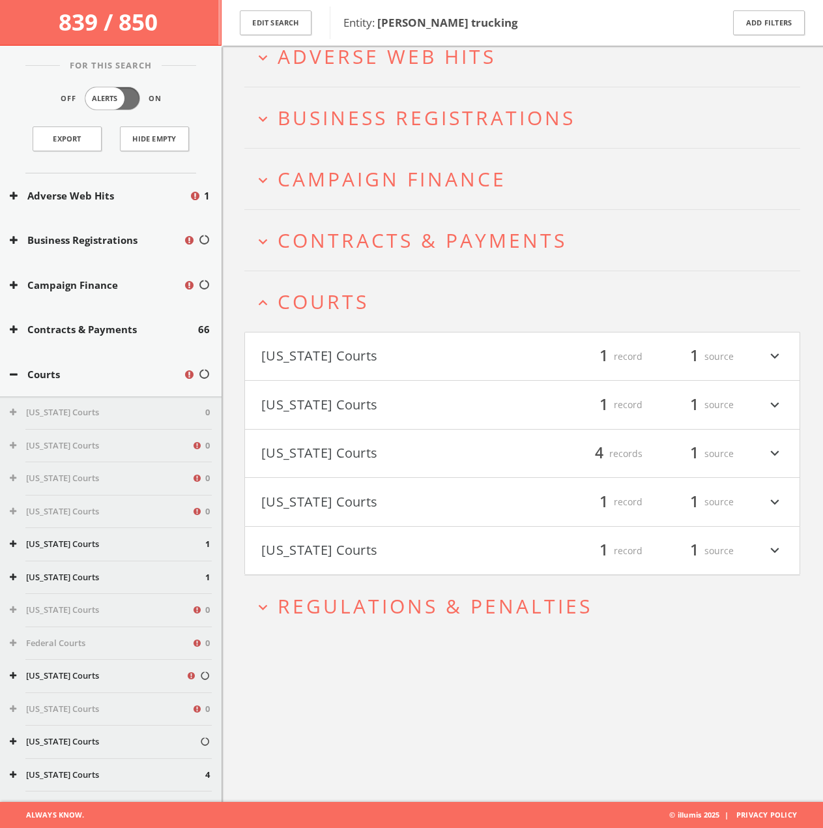
click at [341, 410] on button "[US_STATE] Courts" at bounding box center [391, 405] width 261 height 22
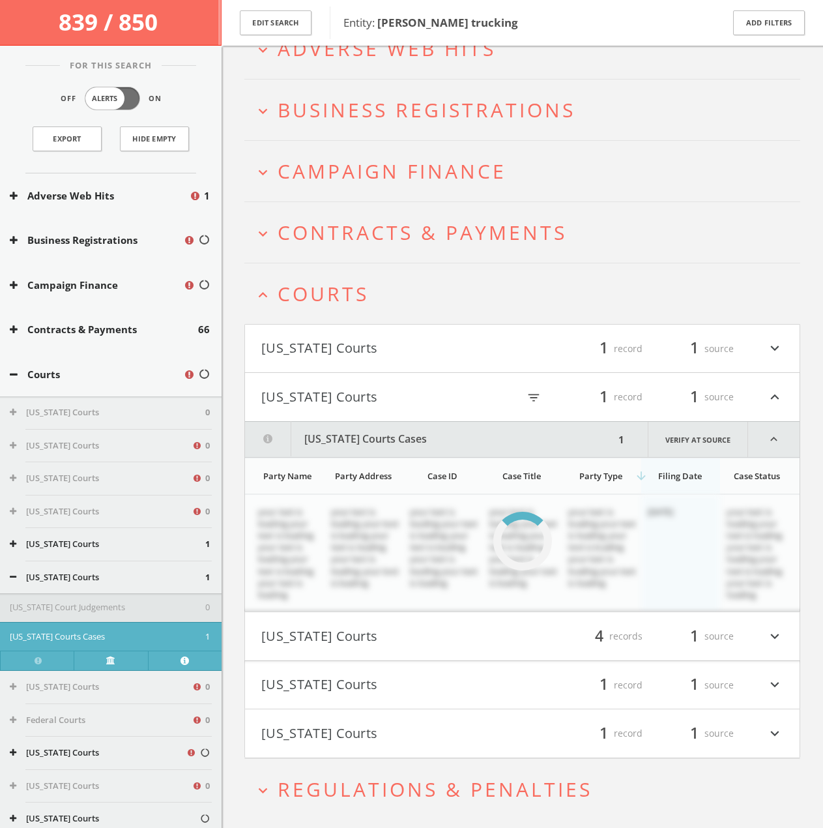
scroll to position [76, 0]
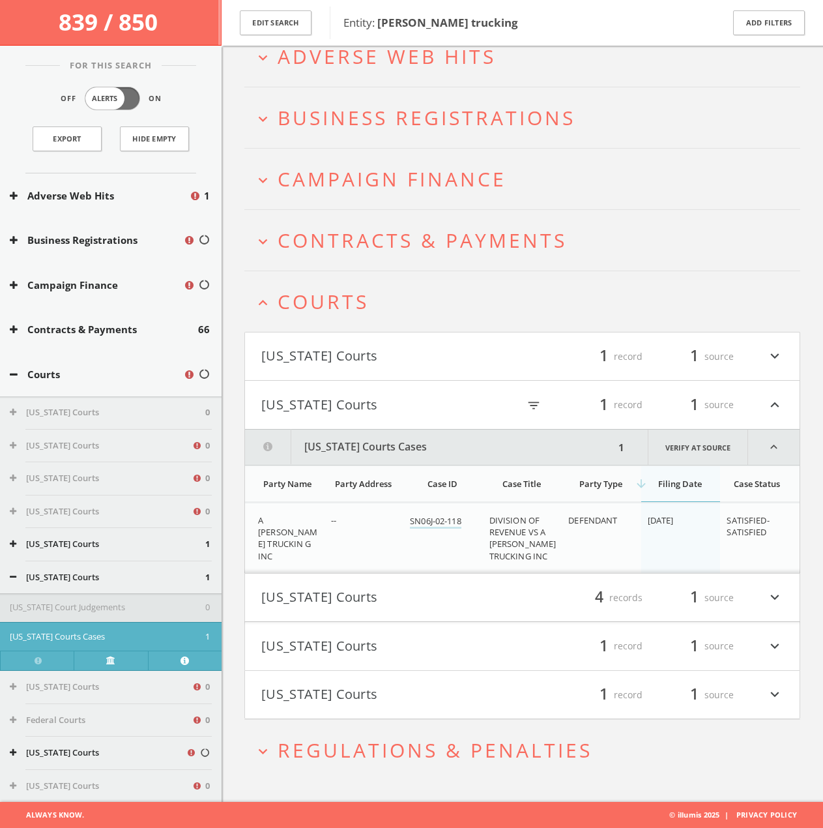
click at [341, 410] on button "[US_STATE] Courts" at bounding box center [389, 405] width 257 height 22
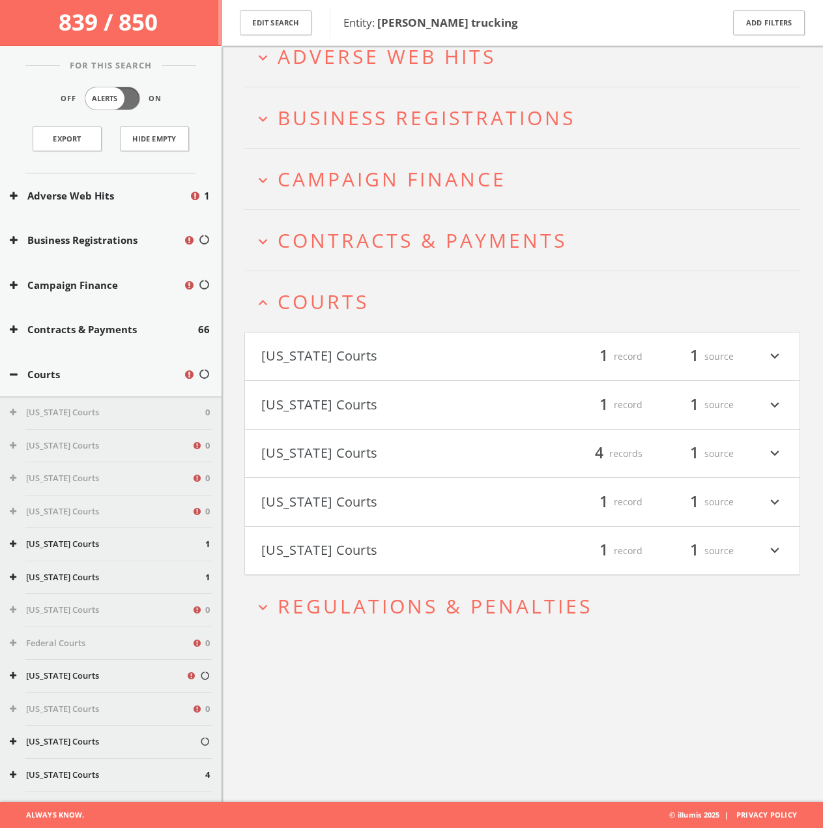
click at [341, 340] on h4 "[US_STATE] Courts filter_list 1 record 1 source expand_more" at bounding box center [522, 356] width 555 height 48
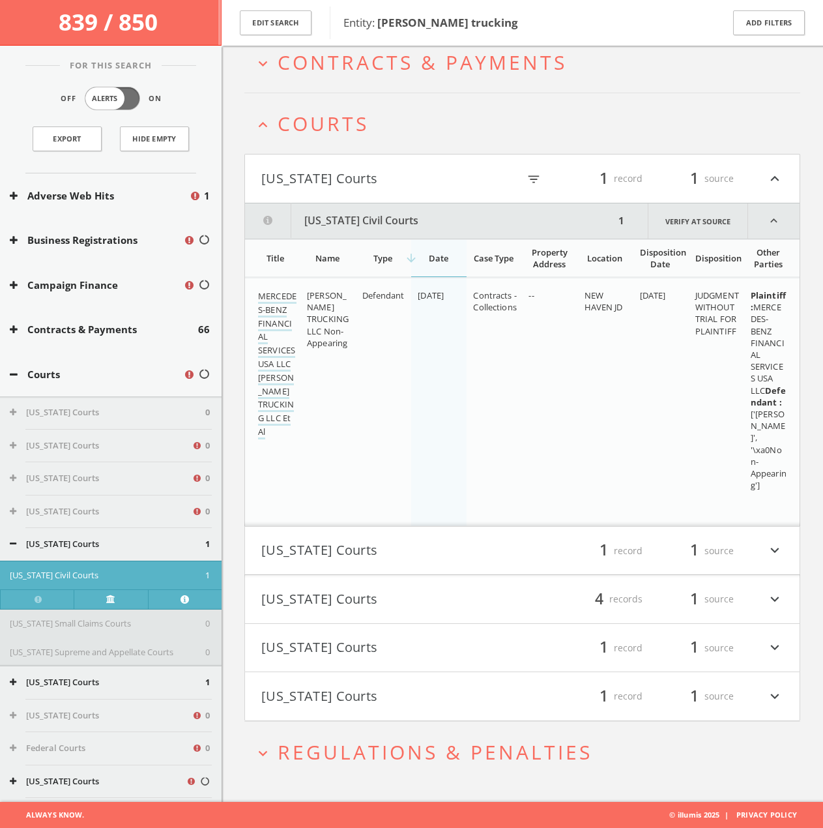
click at [348, 198] on h4 "[US_STATE] Courts filter_list 1 record 1 source expand_less" at bounding box center [522, 179] width 555 height 48
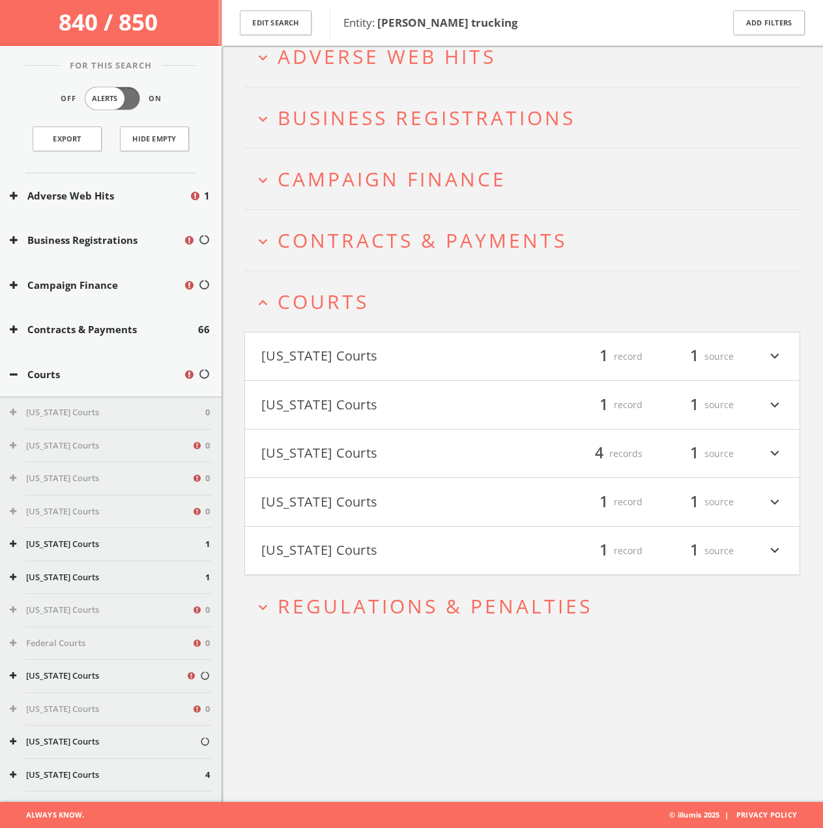
click at [319, 576] on div "expand_more Adverse Web Hits expand_more Business Registrations expand_more Cam…" at bounding box center [522, 331] width 556 height 611
click at [317, 601] on span "Regulations & Penalties" at bounding box center [435, 606] width 315 height 27
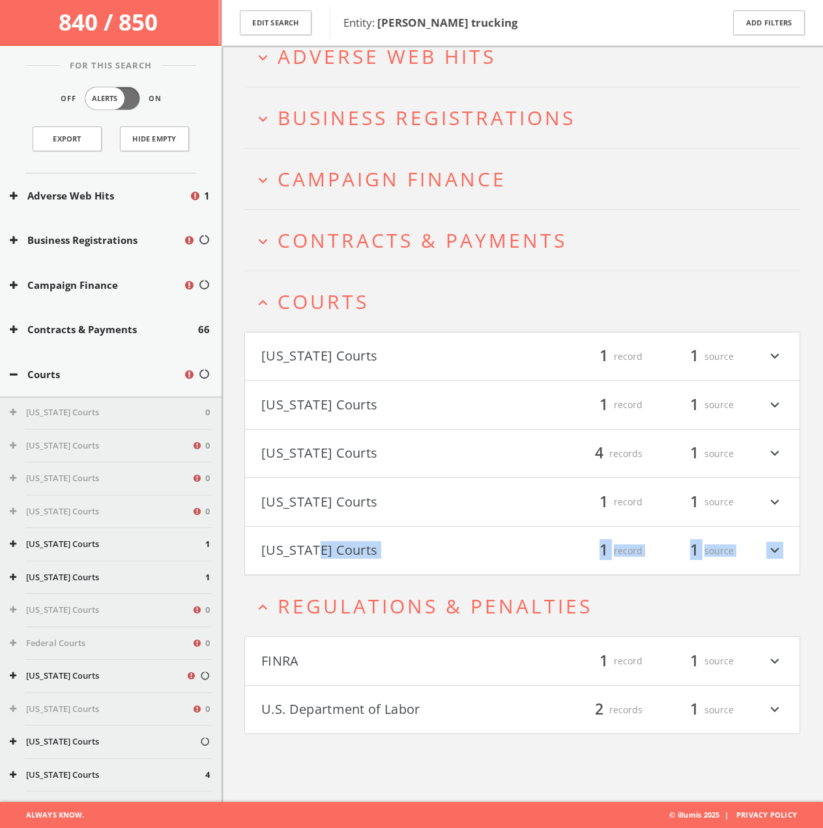
click at [311, 662] on button "FINRA" at bounding box center [391, 661] width 261 height 22
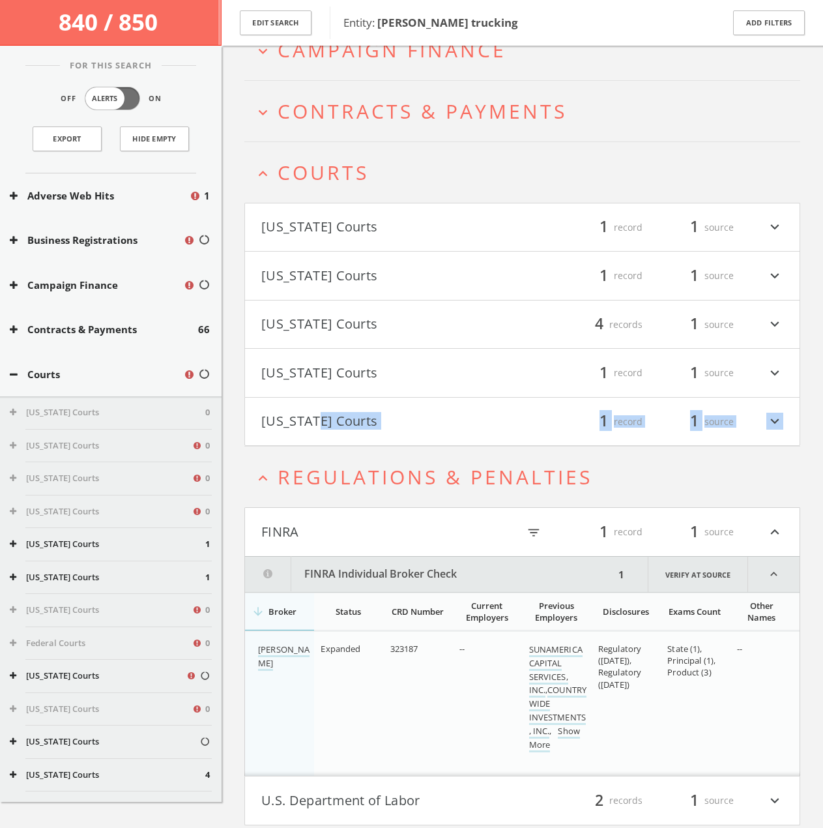
scroll to position [248, 0]
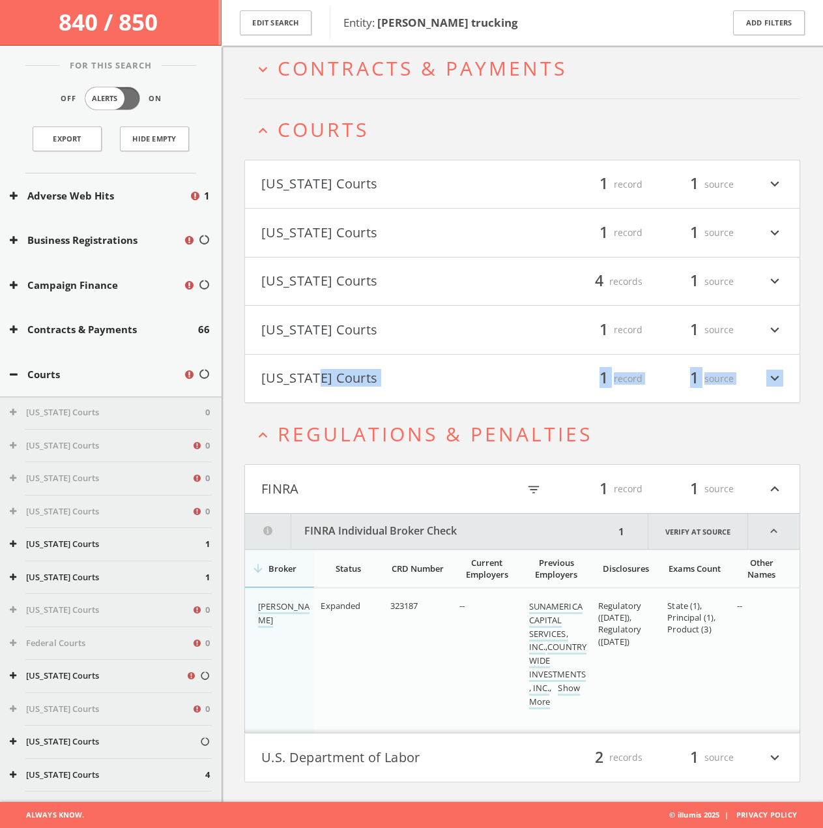
click at [321, 499] on button "FINRA" at bounding box center [389, 489] width 257 height 22
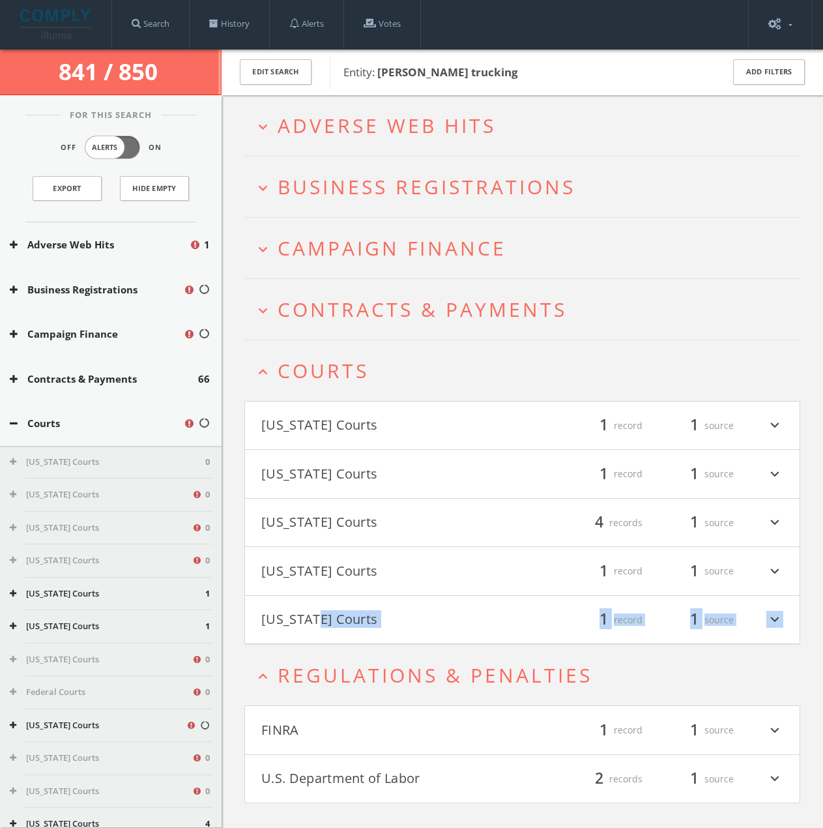
scroll to position [0, 0]
click at [359, 256] on span "Campaign Finance" at bounding box center [392, 248] width 229 height 27
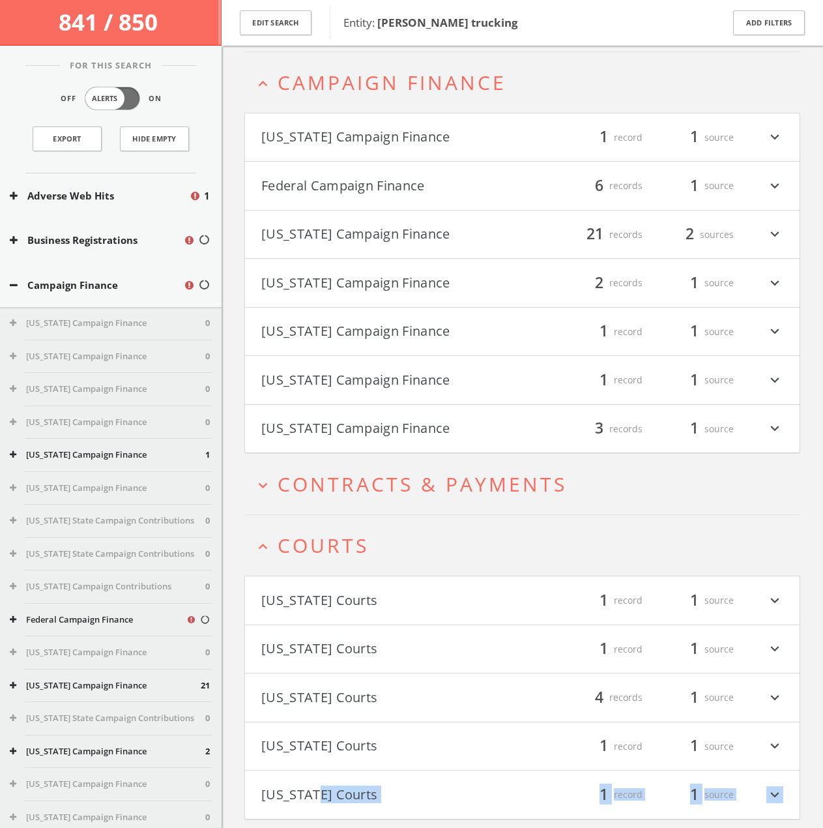
click at [372, 93] on span "Campaign Finance" at bounding box center [392, 82] width 229 height 27
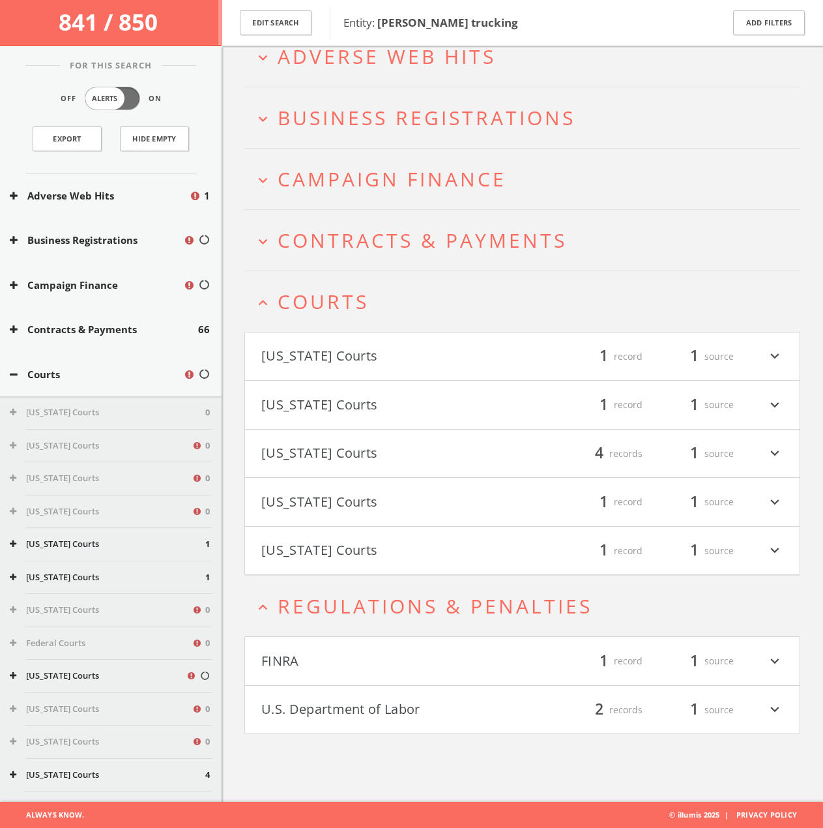
click at [346, 261] on h2 "expand_more Contracts & Payments" at bounding box center [522, 240] width 556 height 61
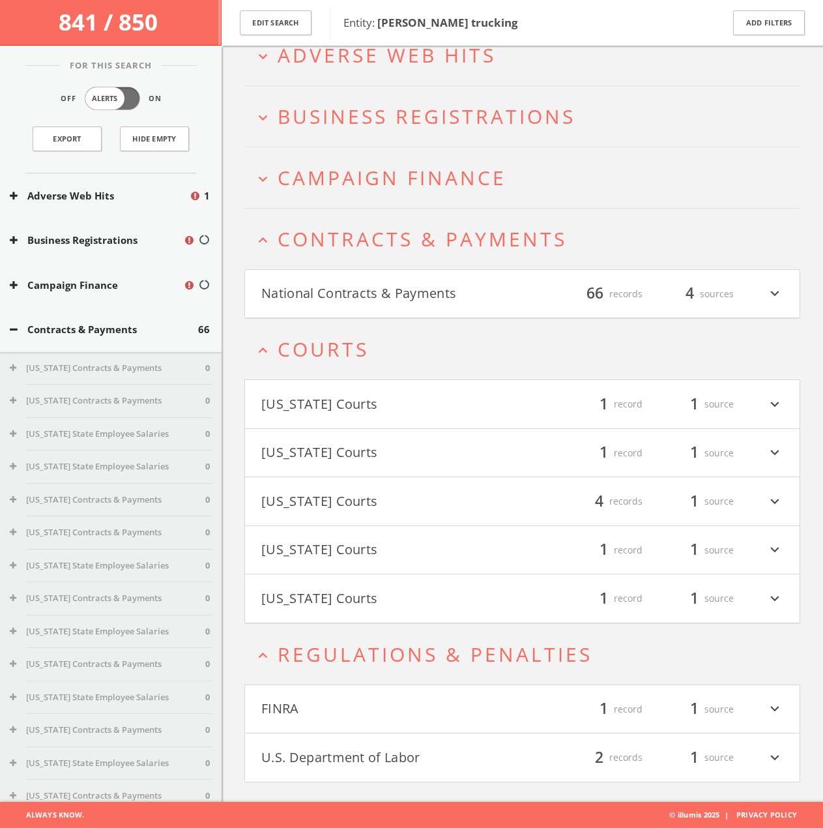
click at [344, 289] on button "National Contracts & Payments" at bounding box center [391, 294] width 261 height 22
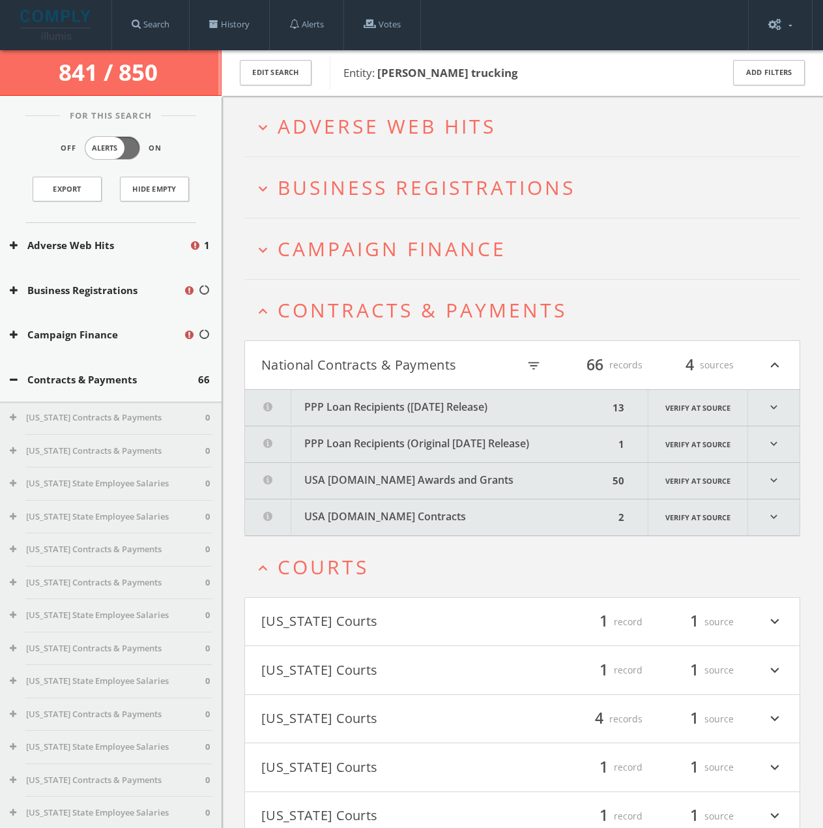
click at [441, 493] on button "USA [DOMAIN_NAME] Awards and Grants" at bounding box center [427, 481] width 364 height 36
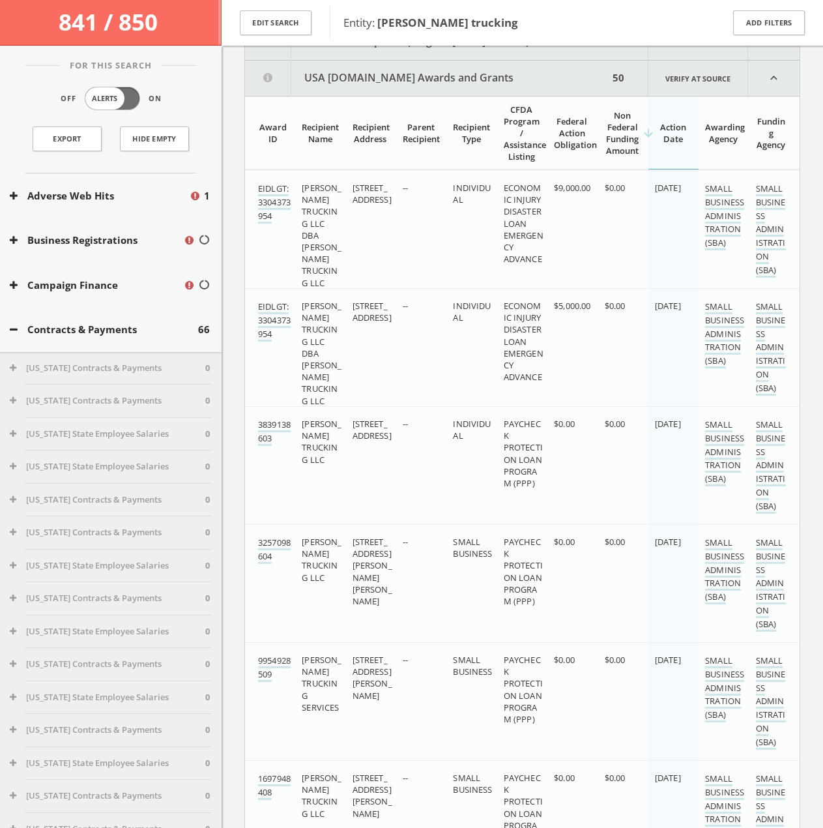
scroll to position [417, 0]
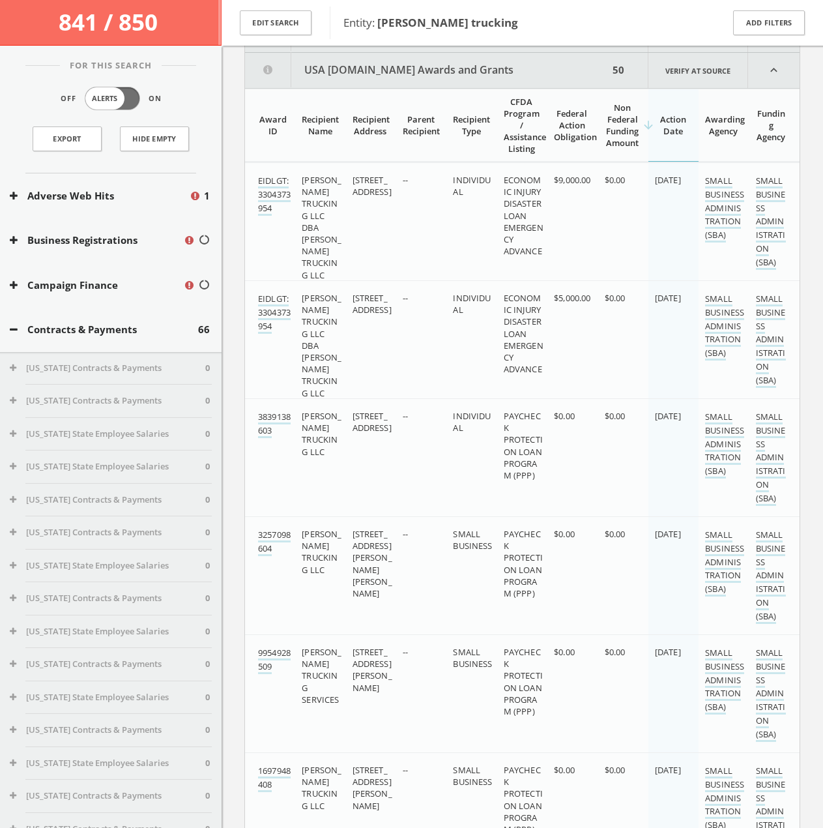
click at [370, 111] on th "Recipient Address" at bounding box center [371, 125] width 50 height 73
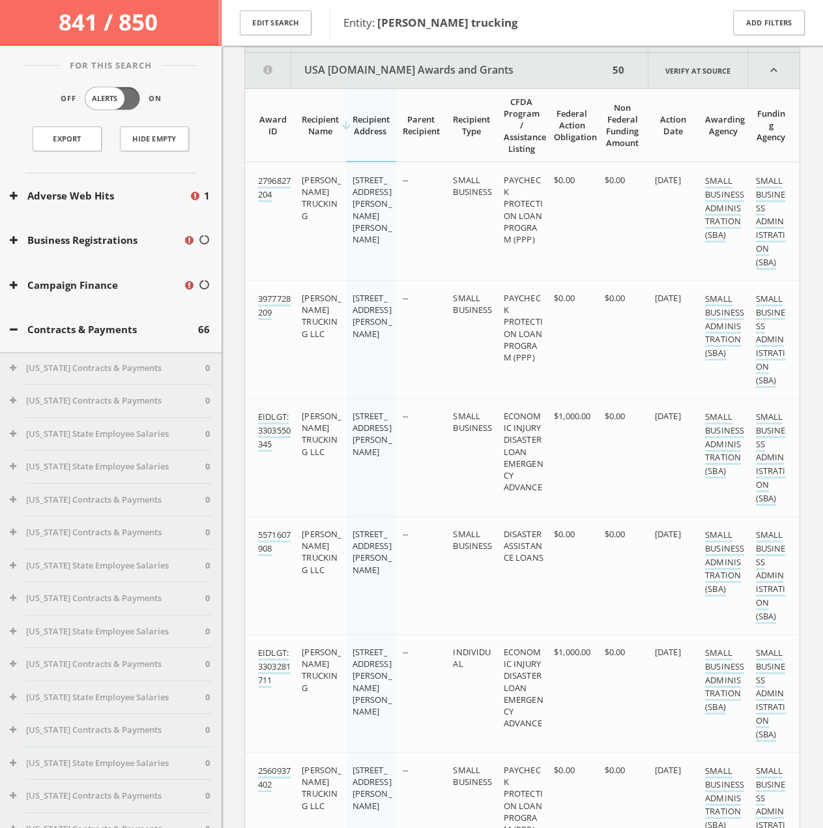
click at [370, 116] on div "arrow_downward Recipient Address" at bounding box center [371, 124] width 36 height 23
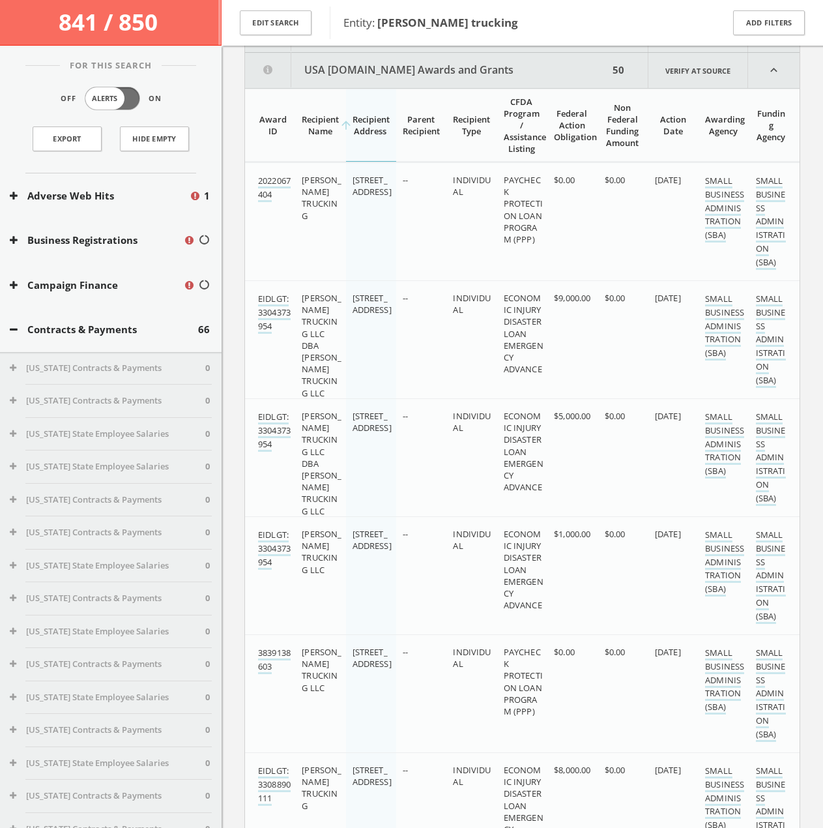
click at [370, 116] on div "arrow_upward Recipient Address" at bounding box center [371, 124] width 36 height 23
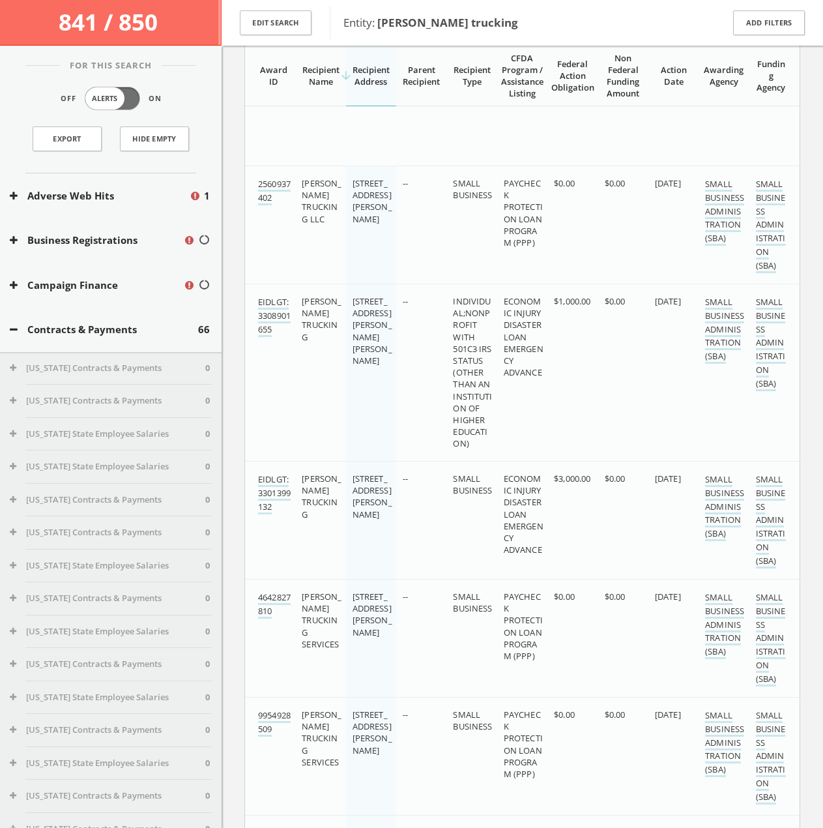
drag, startPoint x: 452, startPoint y: 325, endPoint x: 454, endPoint y: 455, distance: 129.8
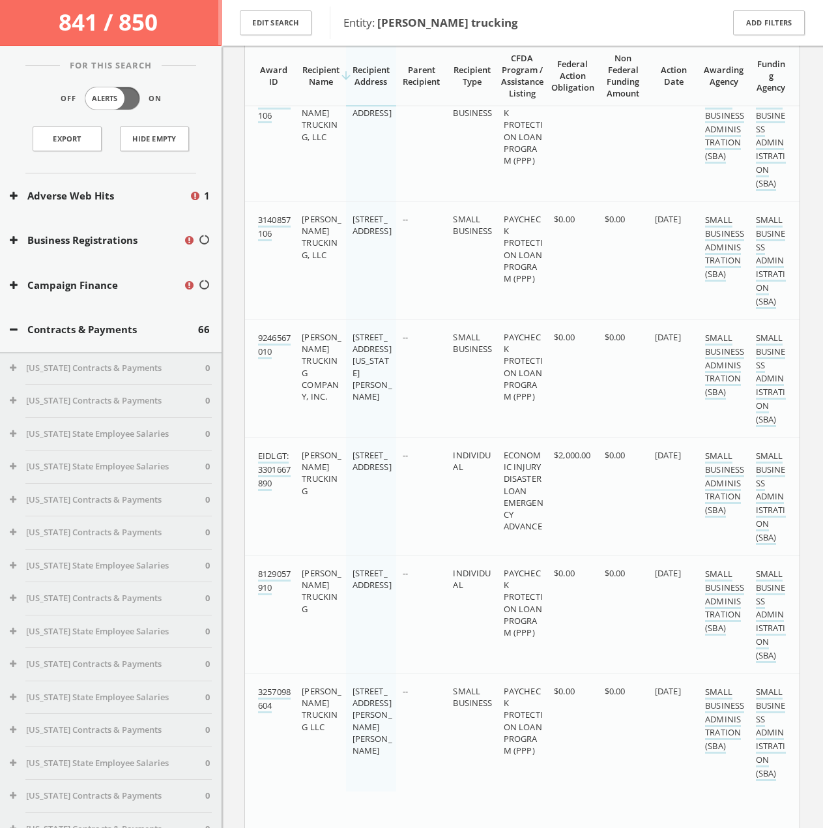
scroll to position [0, 0]
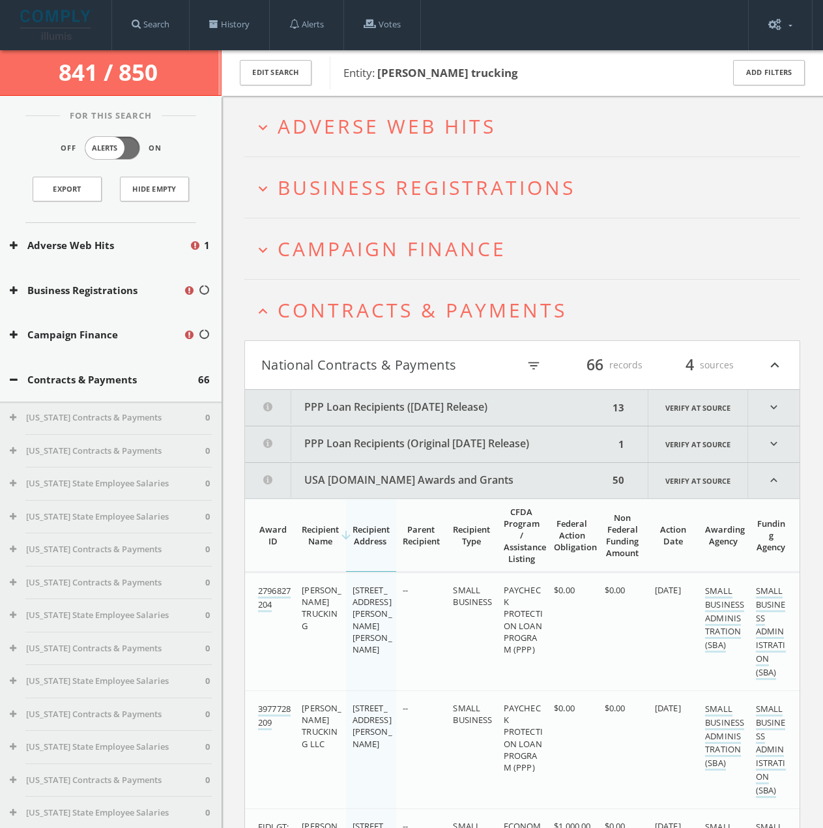
drag, startPoint x: 422, startPoint y: 464, endPoint x: 423, endPoint y: 228, distance: 236.0
click at [420, 308] on span "Contracts & Payments" at bounding box center [422, 310] width 289 height 27
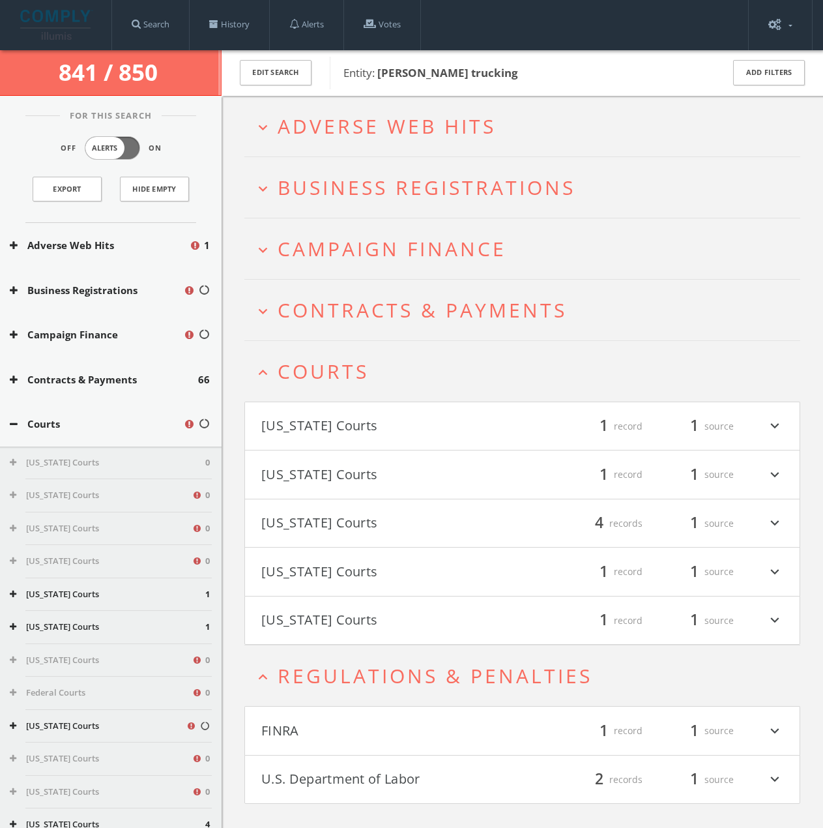
drag, startPoint x: 382, startPoint y: 345, endPoint x: 380, endPoint y: 354, distance: 9.3
click at [380, 354] on h2 "expand_less Courts" at bounding box center [522, 371] width 556 height 61
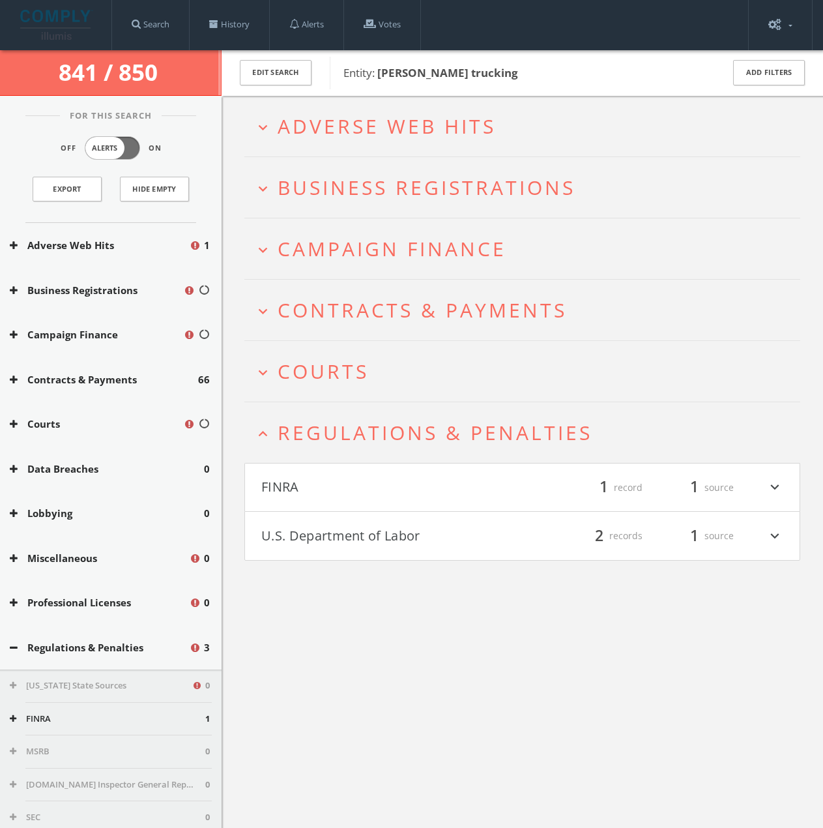
click at [376, 439] on span "Regulations & Penalties" at bounding box center [435, 432] width 315 height 27
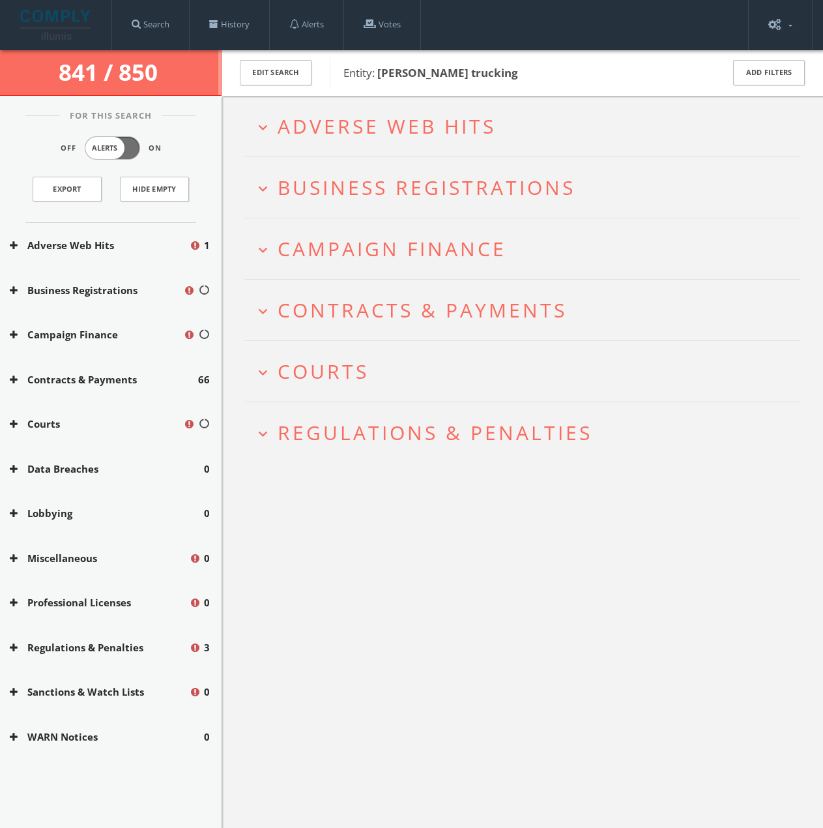
click at [376, 616] on div "expand_more Adverse Web Hits expand_more Business Registrations expand_more Cam…" at bounding box center [523, 510] width 602 height 828
